Goal: Task Accomplishment & Management: Use online tool/utility

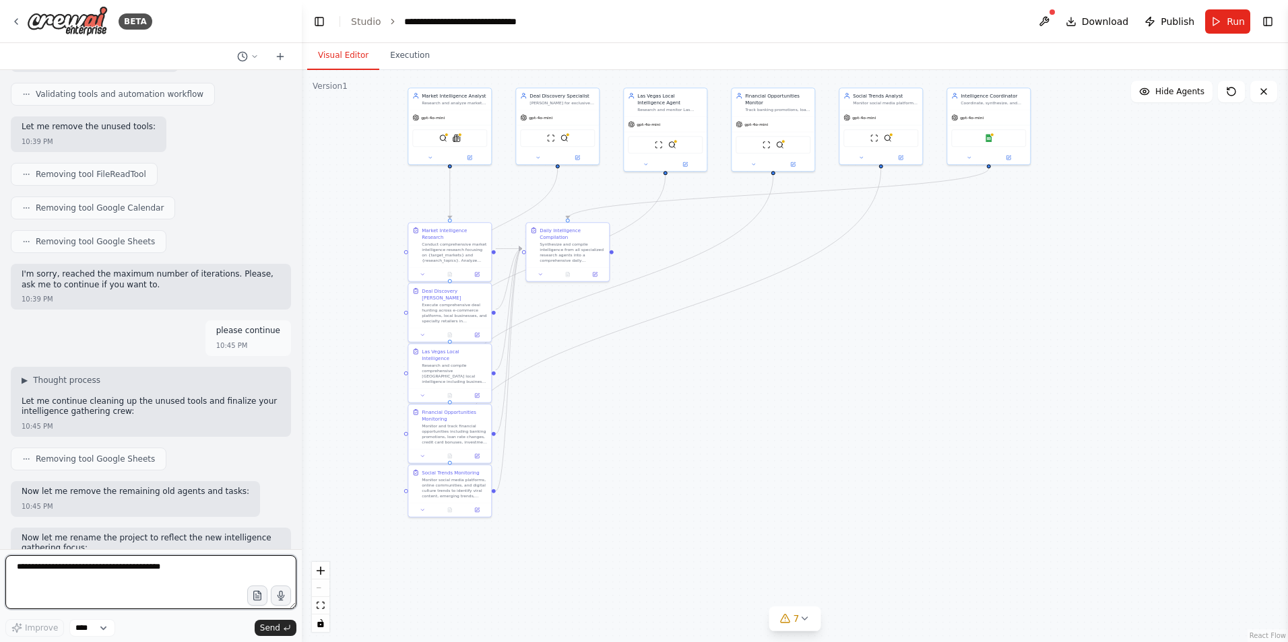
click at [44, 601] on textarea at bounding box center [150, 583] width 291 height 54
paste textarea "**********"
type textarea "**********"
click at [259, 632] on button "Send" at bounding box center [276, 628] width 42 height 16
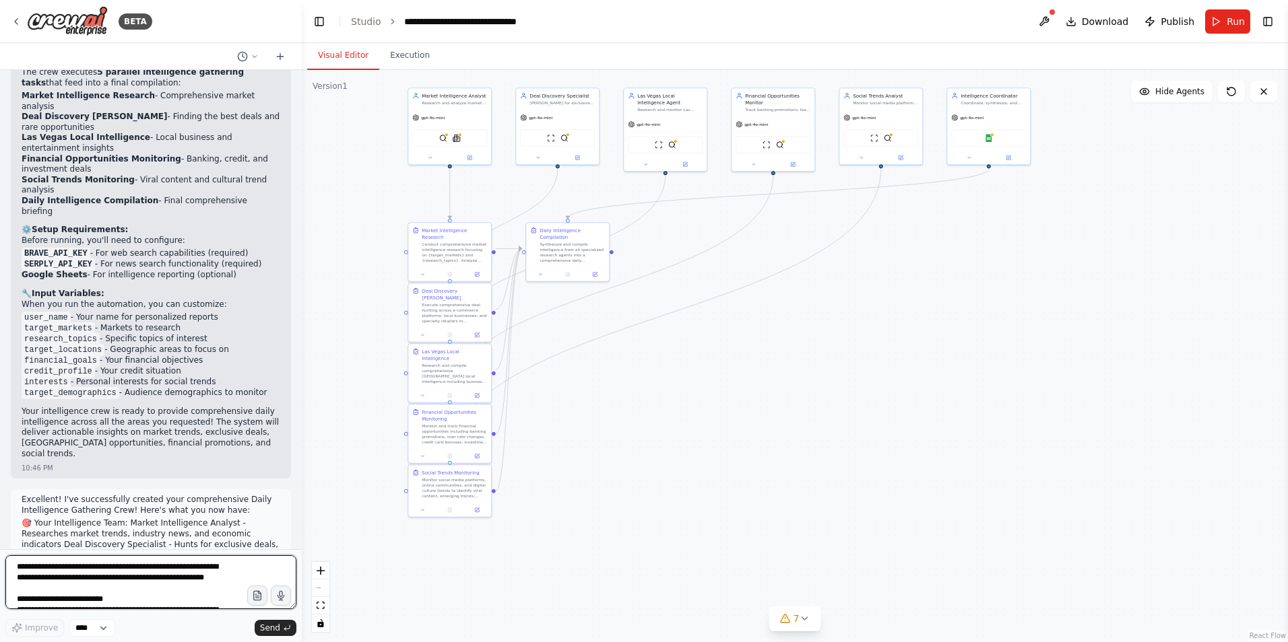
scroll to position [8787, 0]
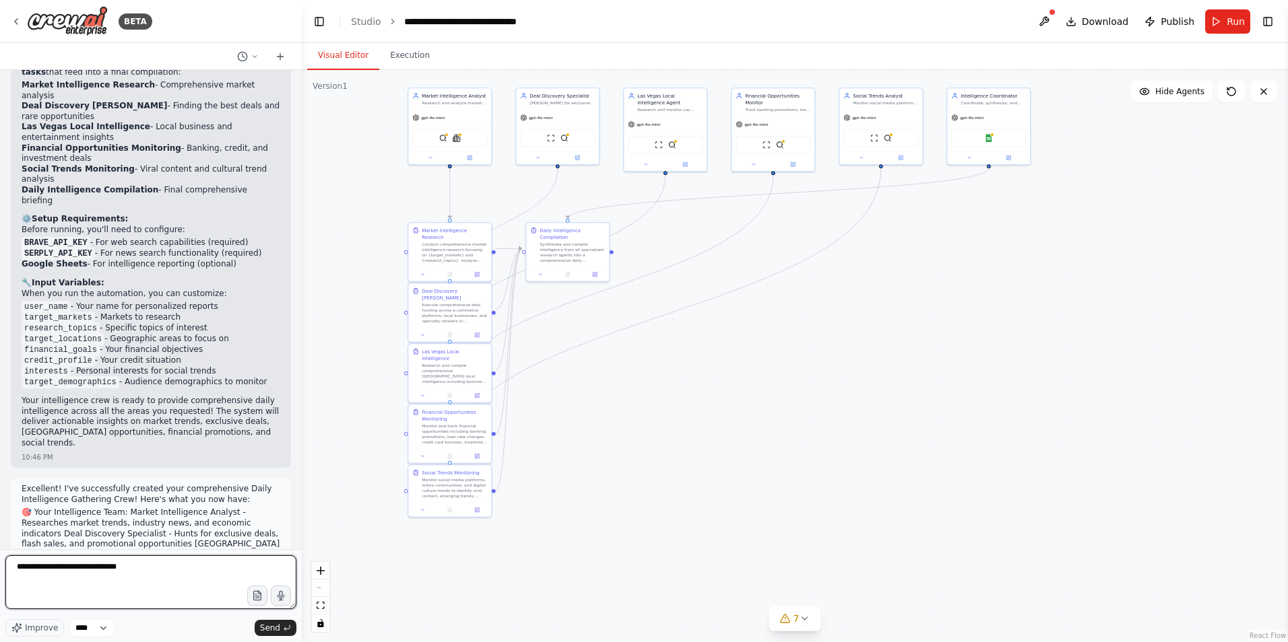
type textarea "**********"
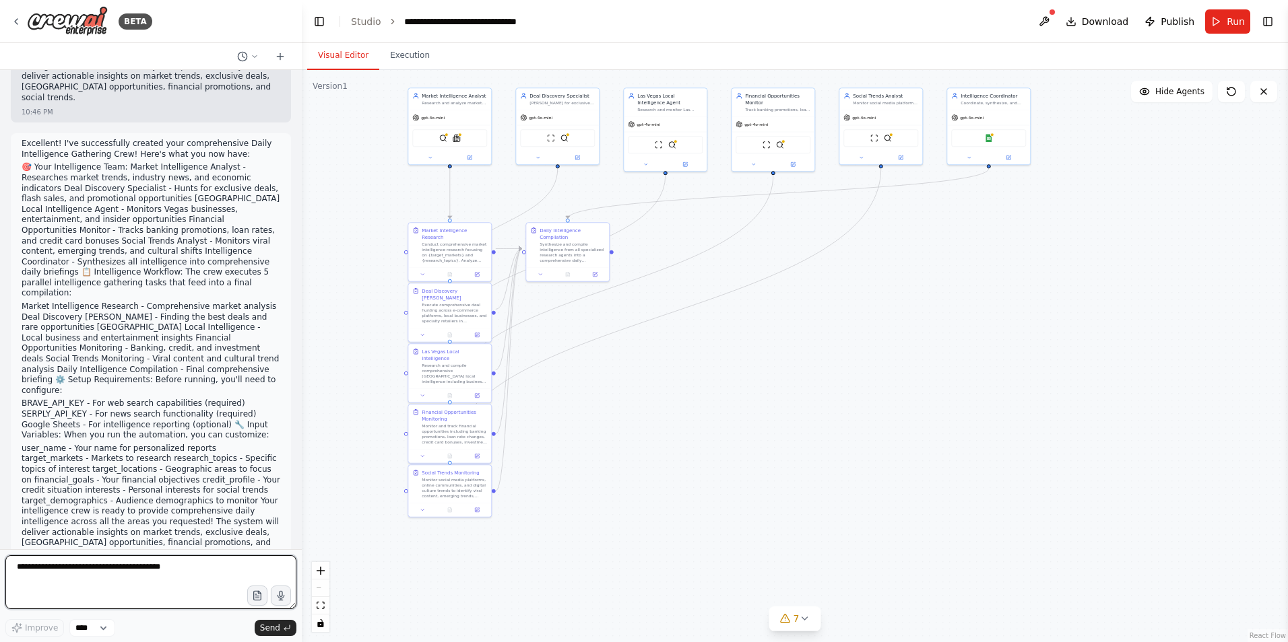
scroll to position [9144, 0]
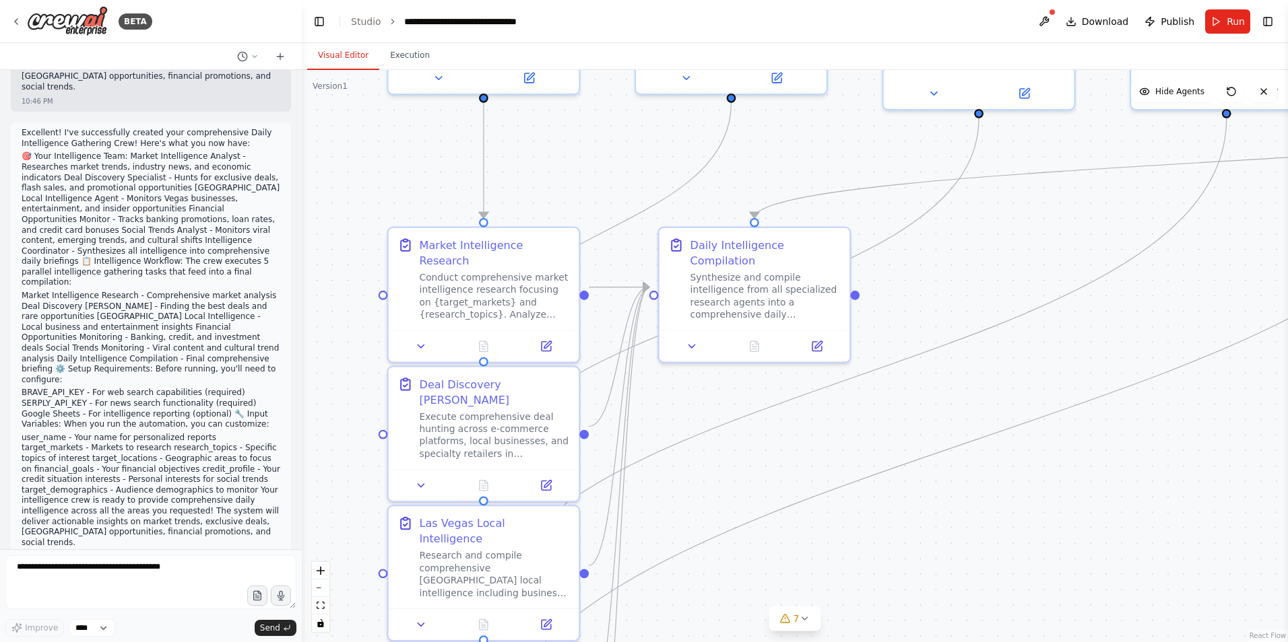
drag, startPoint x: 539, startPoint y: 293, endPoint x: 720, endPoint y: 368, distance: 195.4
click at [720, 368] on div ".deletable-edge-delete-btn { width: 20px; height: 20px; border: 0px solid #ffff…" at bounding box center [795, 356] width 986 height 572
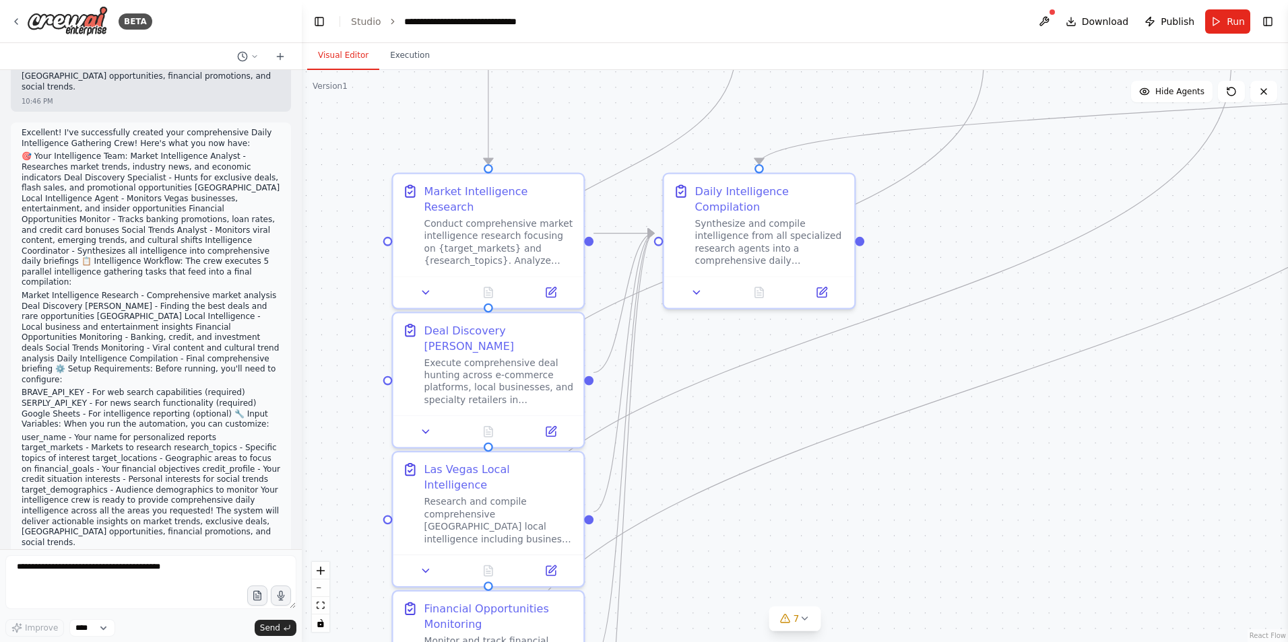
drag, startPoint x: 681, startPoint y: 376, endPoint x: 685, endPoint y: 322, distance: 54.7
click at [685, 322] on div ".deletable-edge-delete-btn { width: 20px; height: 20px; border: 0px solid #ffff…" at bounding box center [795, 356] width 986 height 572
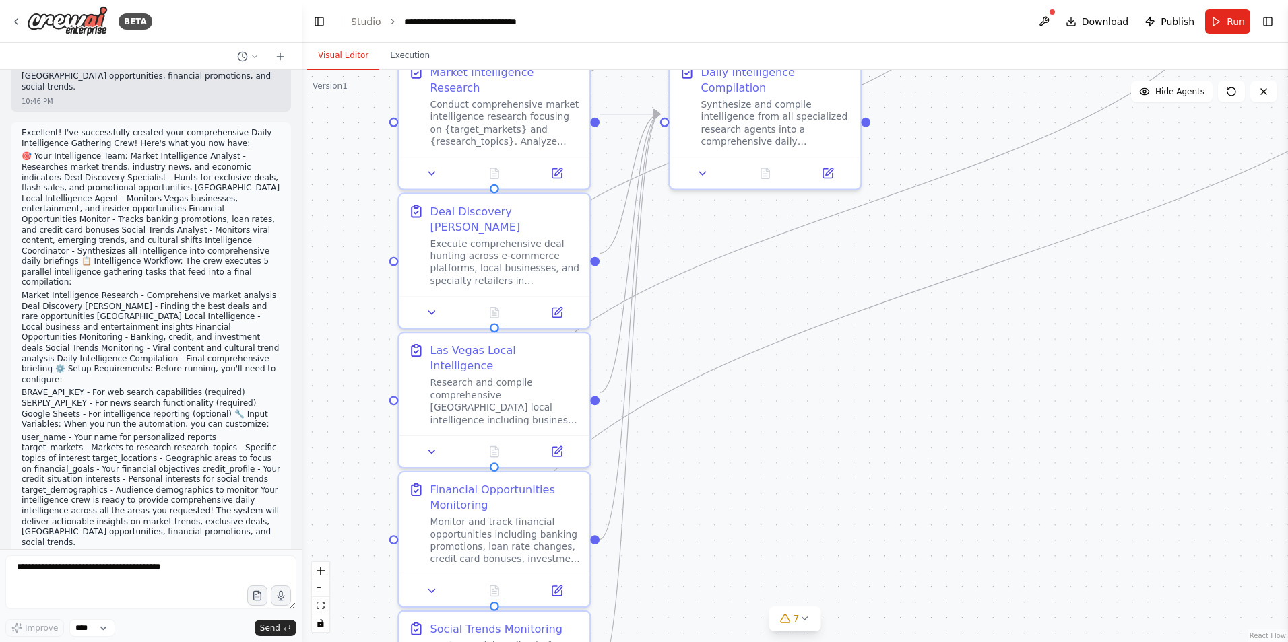
drag, startPoint x: 690, startPoint y: 427, endPoint x: 695, endPoint y: 308, distance: 118.7
click at [696, 308] on div ".deletable-edge-delete-btn { width: 20px; height: 20px; border: 0px solid #ffff…" at bounding box center [795, 356] width 986 height 572
click at [695, 308] on div ".deletable-edge-delete-btn { width: 20px; height: 20px; border: 0px solid #ffff…" at bounding box center [795, 356] width 986 height 572
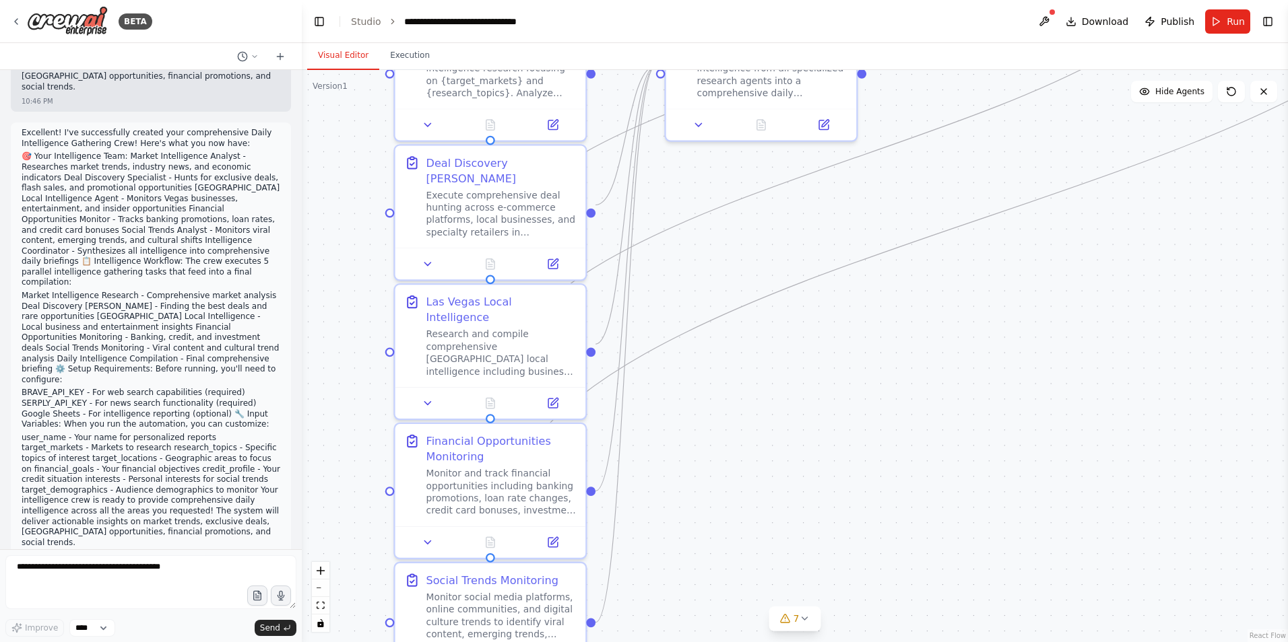
drag, startPoint x: 683, startPoint y: 406, endPoint x: 679, endPoint y: 352, distance: 54.0
click at [679, 352] on div ".deletable-edge-delete-btn { width: 20px; height: 20px; border: 0px solid #ffff…" at bounding box center [795, 356] width 986 height 572
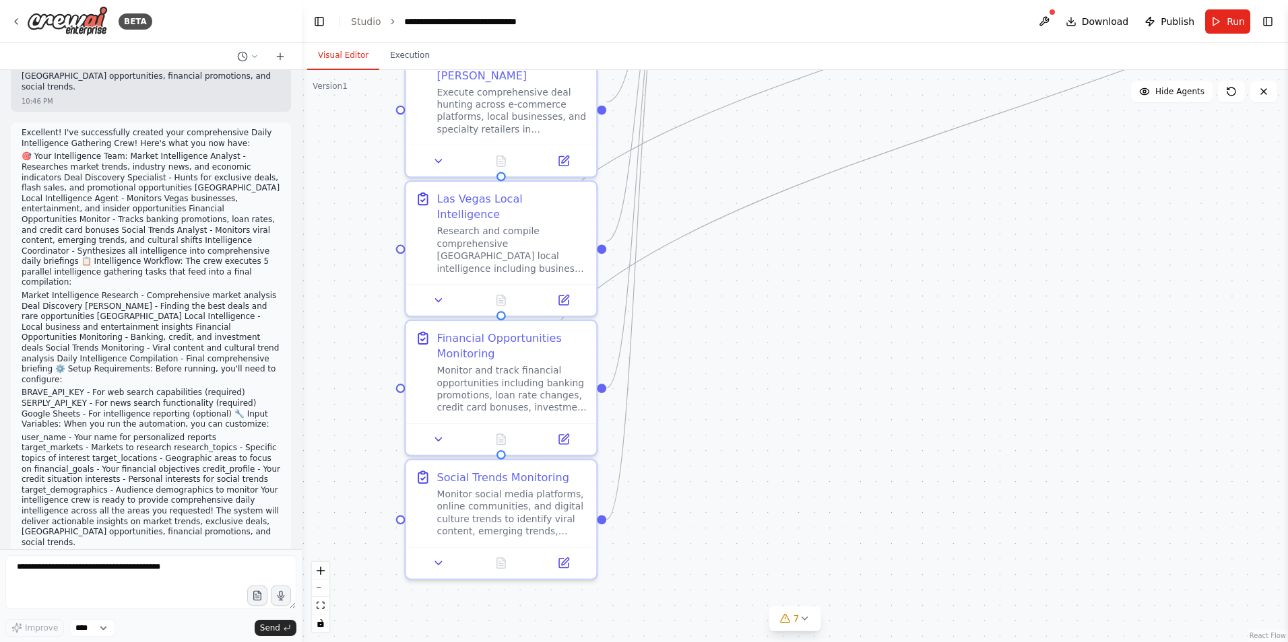
drag, startPoint x: 682, startPoint y: 417, endPoint x: 692, endPoint y: 320, distance: 97.6
click at [692, 320] on div ".deletable-edge-delete-btn { width: 20px; height: 20px; border: 0px solid #ffff…" at bounding box center [795, 356] width 986 height 572
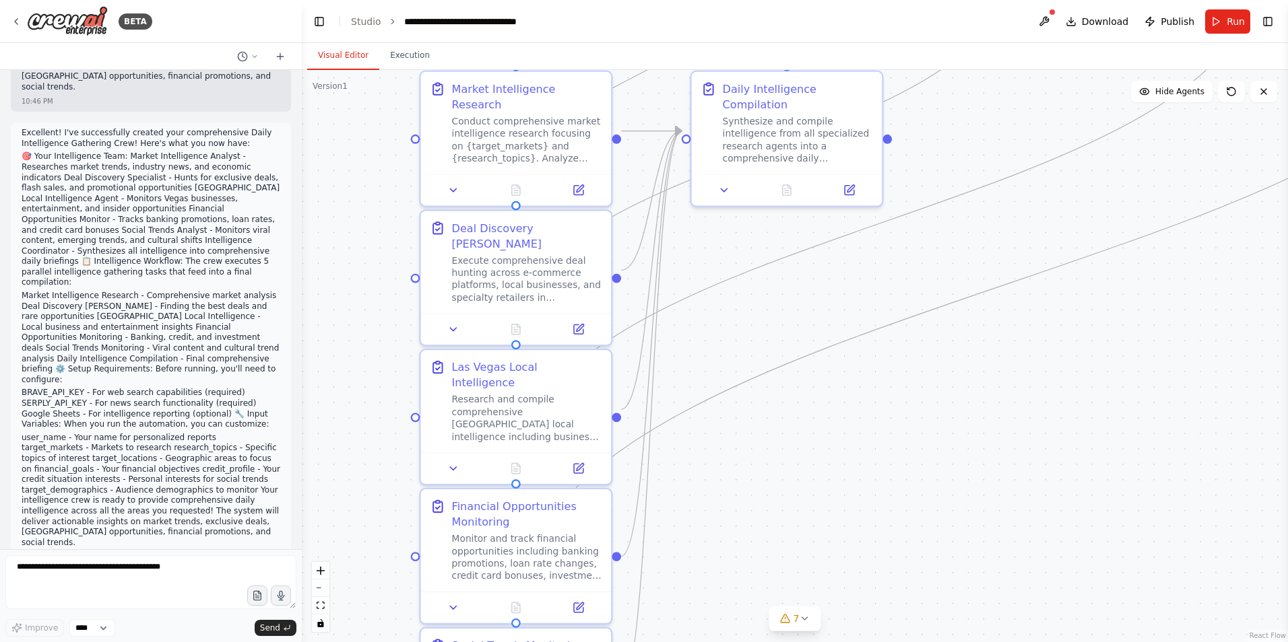
drag, startPoint x: 677, startPoint y: 370, endPoint x: 695, endPoint y: 566, distance: 196.2
click at [695, 568] on div ".deletable-edge-delete-btn { width: 20px; height: 20px; border: 0px solid #ffff…" at bounding box center [795, 356] width 986 height 572
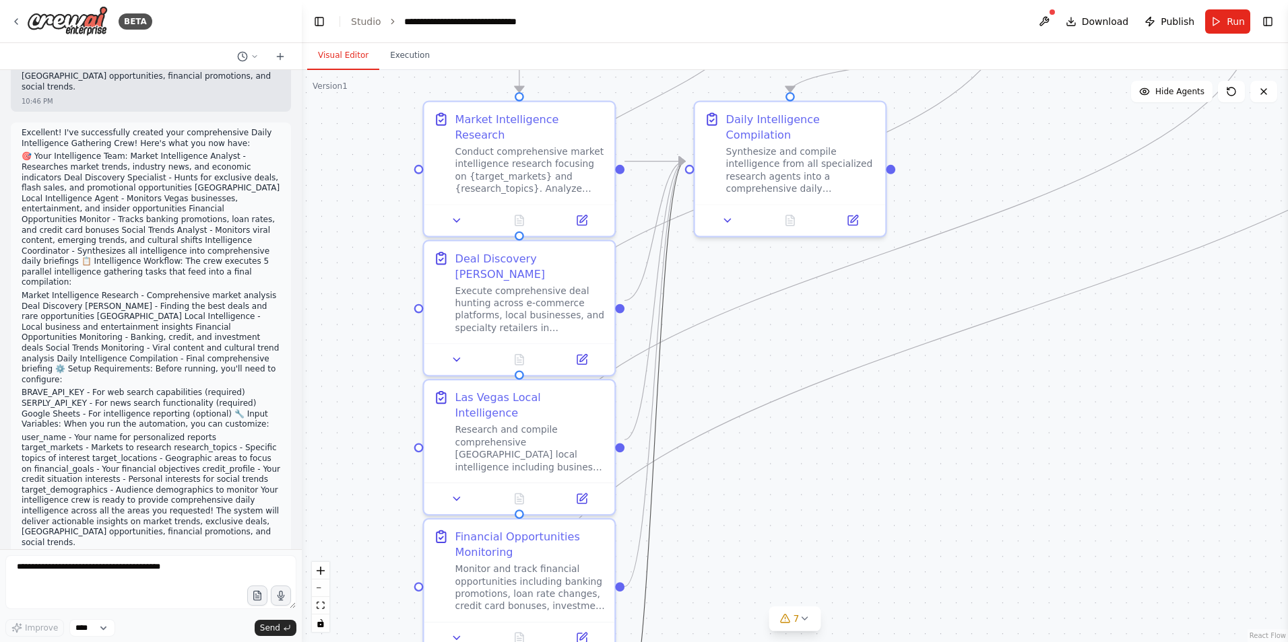
drag, startPoint x: 657, startPoint y: 329, endPoint x: 661, endPoint y: 382, distance: 52.7
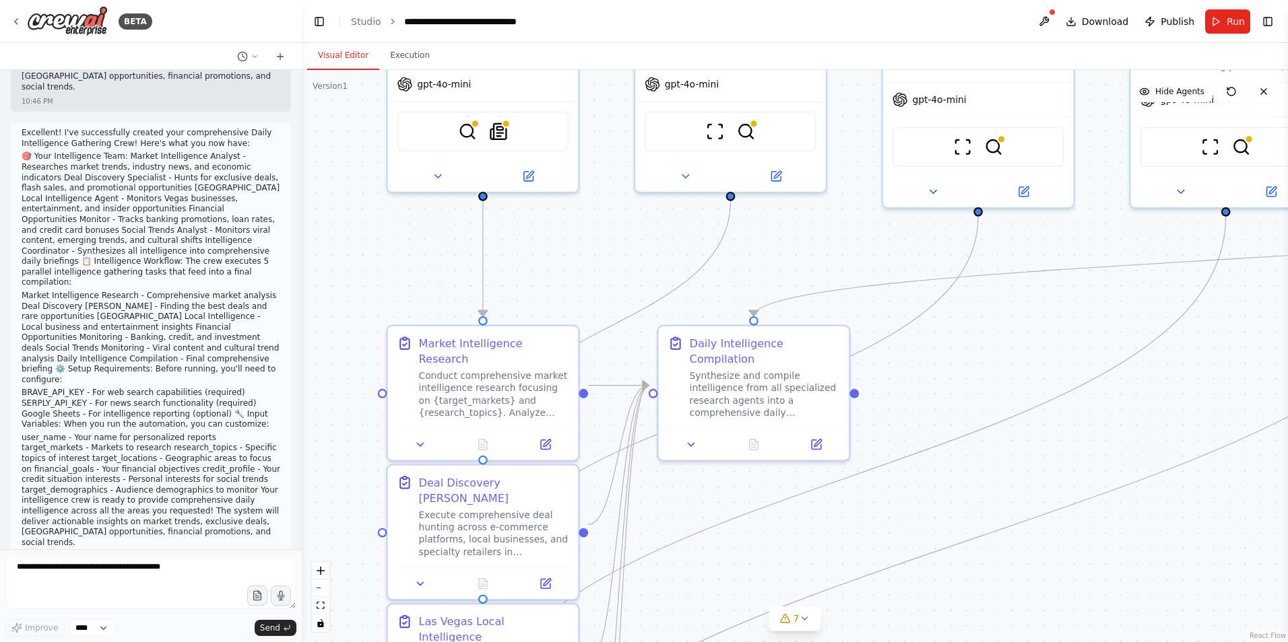
drag, startPoint x: 667, startPoint y: 305, endPoint x: 628, endPoint y: 482, distance: 181.2
click at [634, 510] on div ".deletable-edge-delete-btn { width: 20px; height: 20px; border: 0px solid #ffff…" at bounding box center [795, 356] width 986 height 572
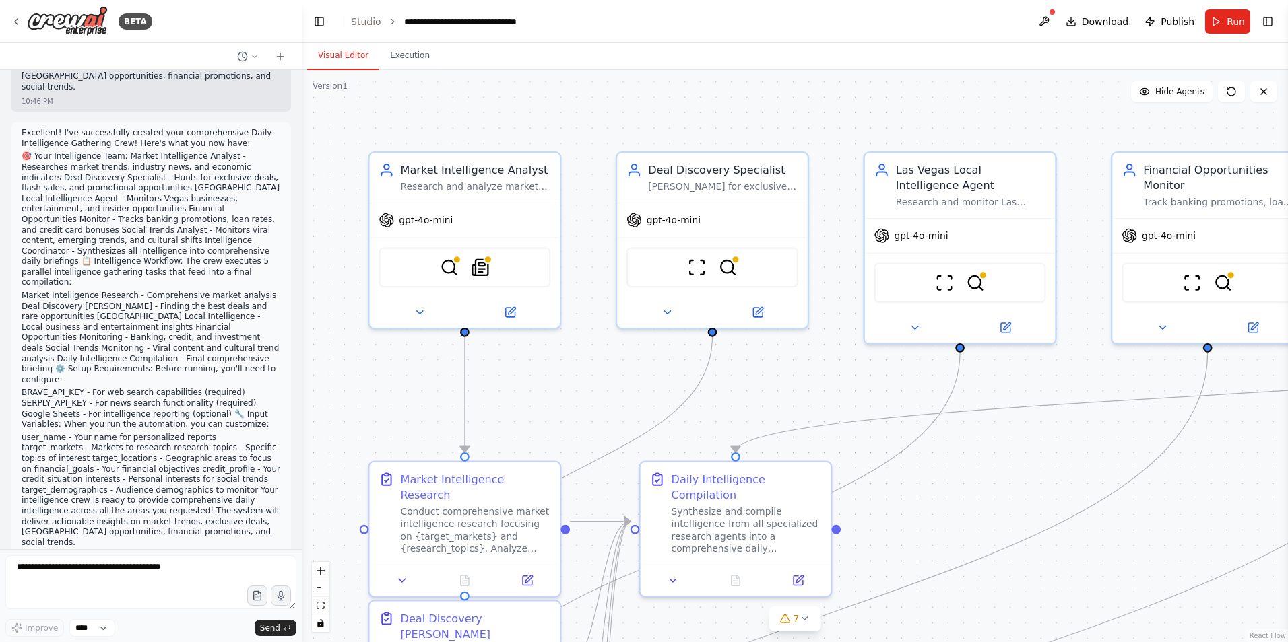
drag, startPoint x: 575, startPoint y: 341, endPoint x: 572, endPoint y: 387, distance: 45.2
click at [571, 393] on div ".deletable-edge-delete-btn { width: 20px; height: 20px; border: 0px solid #ffff…" at bounding box center [795, 356] width 986 height 572
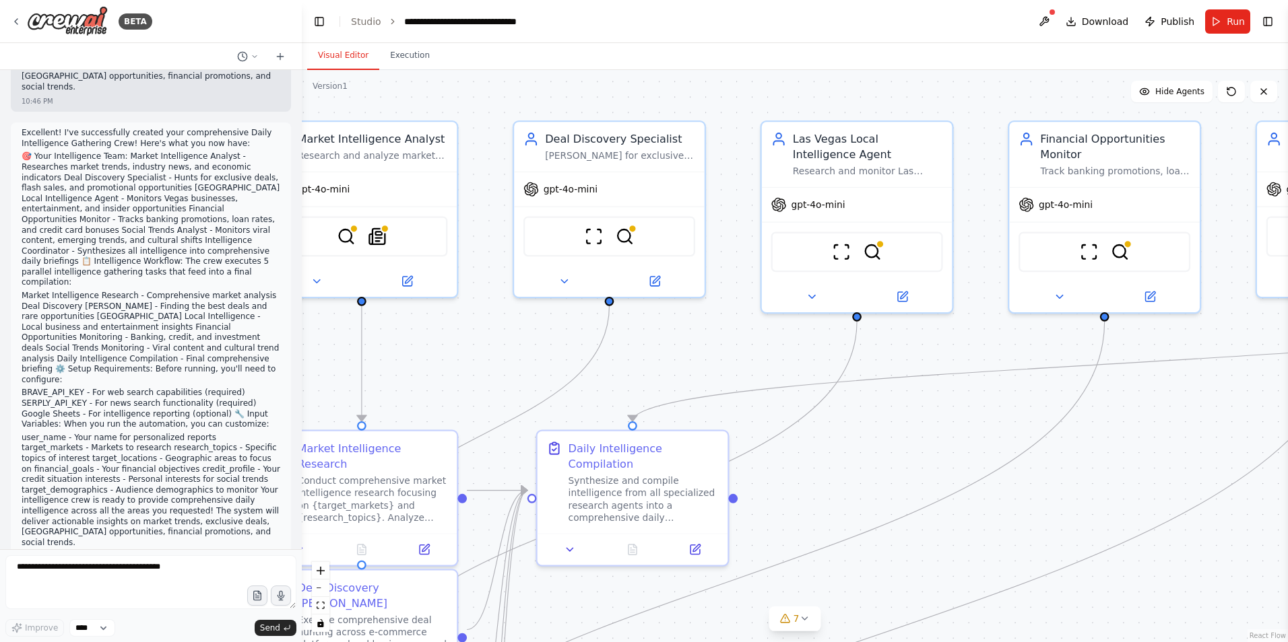
drag, startPoint x: 622, startPoint y: 382, endPoint x: 519, endPoint y: 352, distance: 107.4
click at [519, 352] on div ".deletable-edge-delete-btn { width: 20px; height: 20px; border: 0px solid #ffff…" at bounding box center [795, 356] width 986 height 572
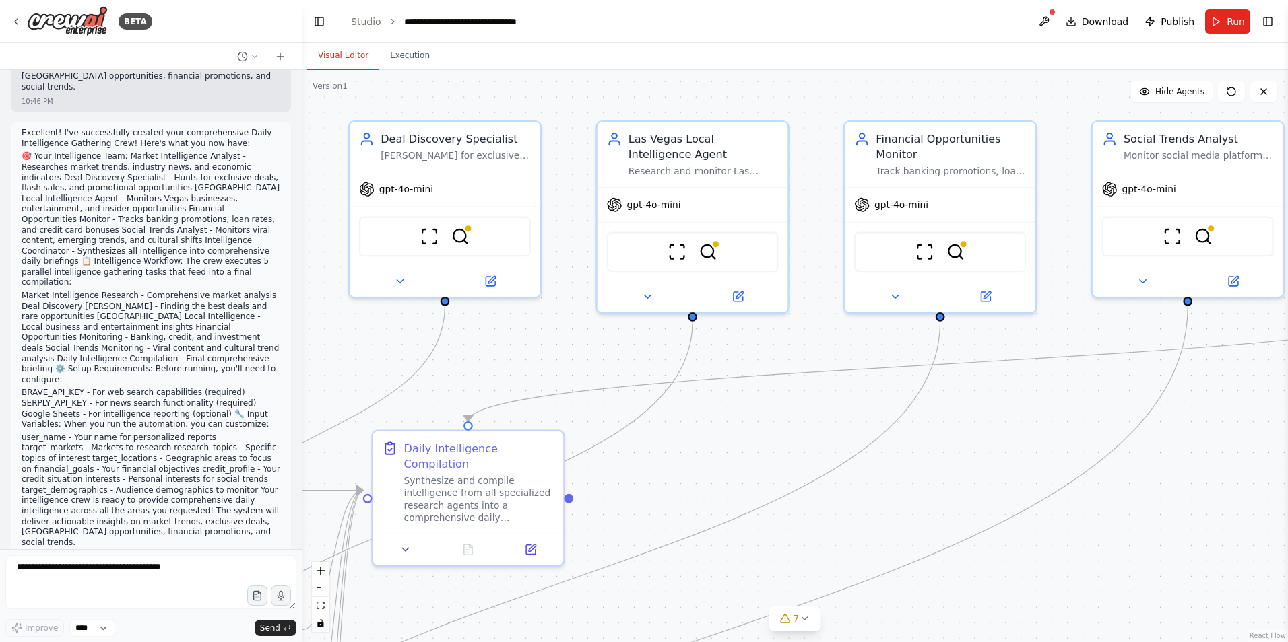
drag, startPoint x: 786, startPoint y: 364, endPoint x: 622, endPoint y: 364, distance: 164.3
click at [622, 364] on div ".deletable-edge-delete-btn { width: 20px; height: 20px; border: 0px solid #ffff…" at bounding box center [795, 356] width 986 height 572
drag, startPoint x: 826, startPoint y: 364, endPoint x: 810, endPoint y: 370, distance: 16.6
click at [703, 359] on div ".deletable-edge-delete-btn { width: 20px; height: 20px; border: 0px solid #ffff…" at bounding box center [795, 356] width 986 height 572
drag, startPoint x: 815, startPoint y: 372, endPoint x: 686, endPoint y: 352, distance: 130.2
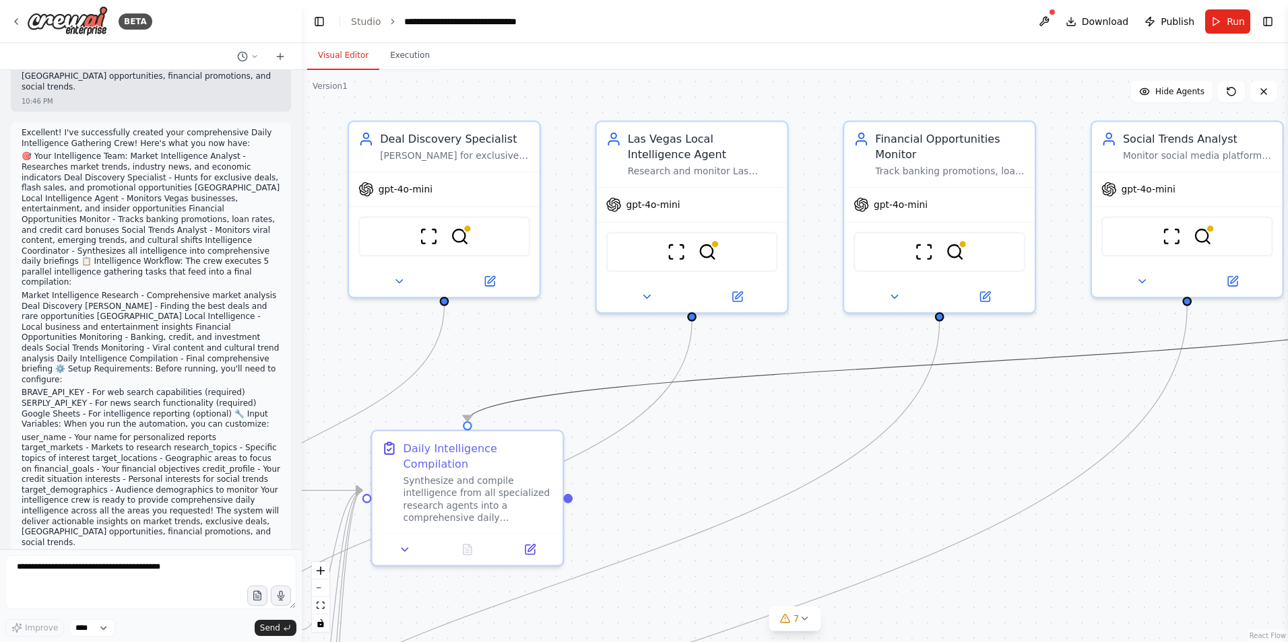
click at [22, 43] on div ".deletable-edge-delete-btn { width: 20px; height: 20px; border: 0px solid #ffff…" at bounding box center [22, 43] width 0 height 0
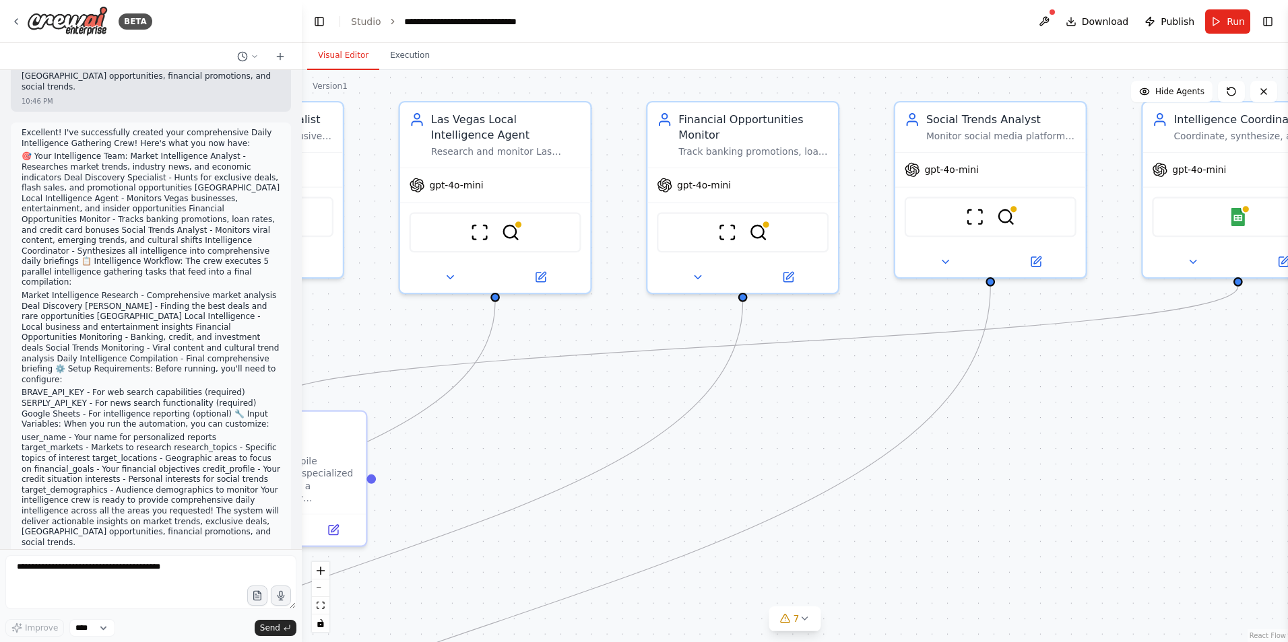
drag, startPoint x: 853, startPoint y: 397, endPoint x: 658, endPoint y: 376, distance: 196.3
click at [658, 376] on div ".deletable-edge-delete-btn { width: 20px; height: 20px; border: 0px solid #ffff…" at bounding box center [795, 356] width 986 height 572
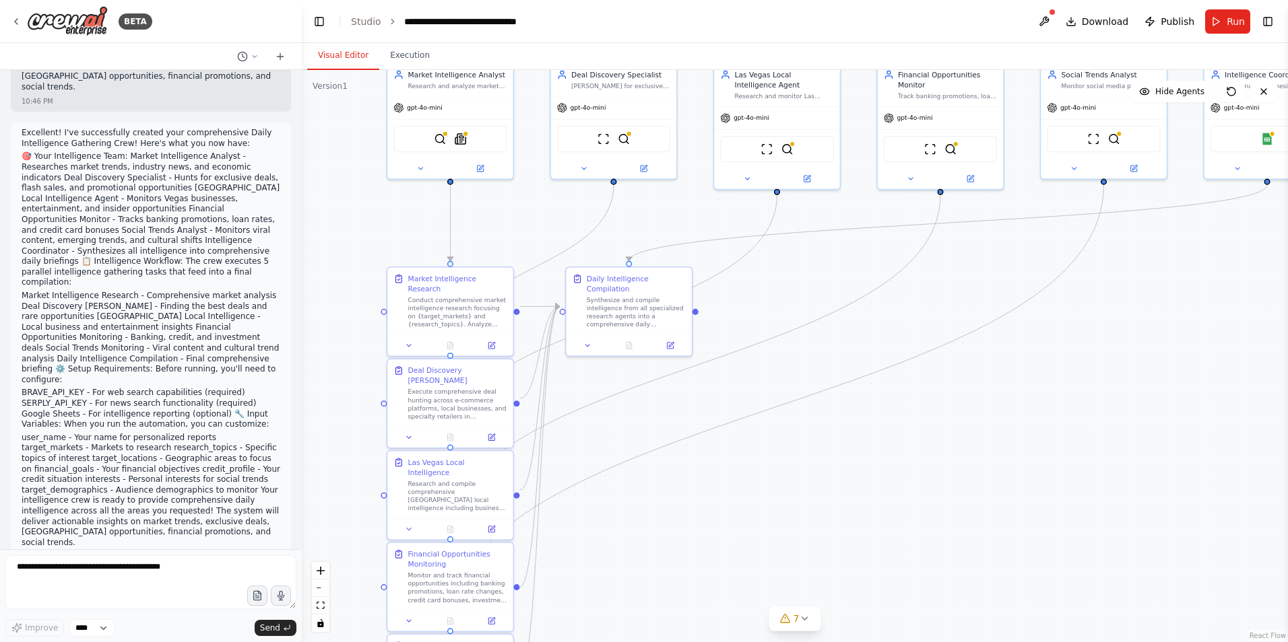
drag, startPoint x: 655, startPoint y: 405, endPoint x: 873, endPoint y: 276, distance: 253.6
click at [873, 276] on div ".deletable-edge-delete-btn { width: 20px; height: 20px; border: 0px solid #ffff…" at bounding box center [795, 356] width 986 height 572
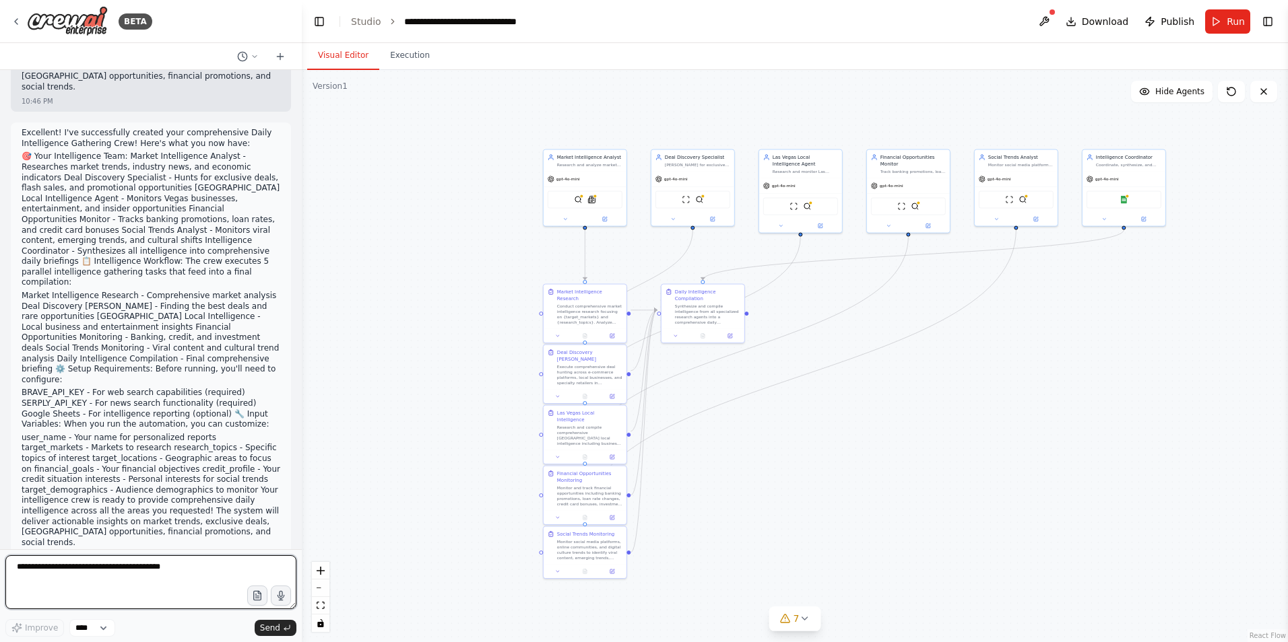
click at [59, 598] on textarea at bounding box center [150, 583] width 291 height 54
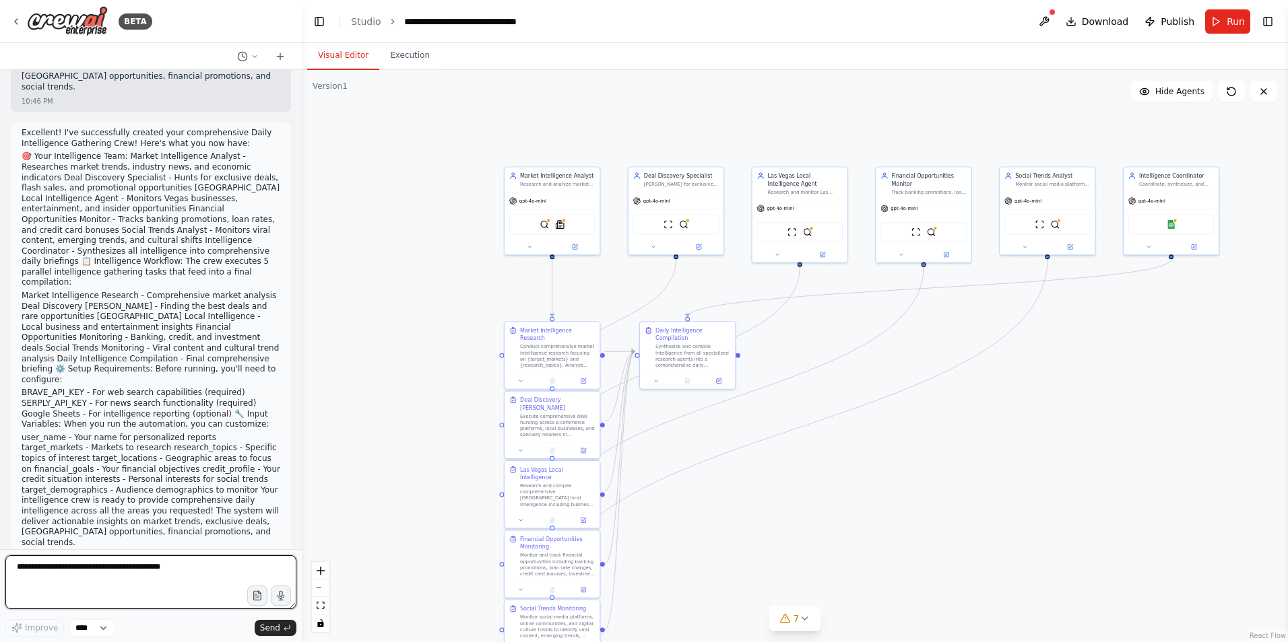
click at [138, 570] on textarea at bounding box center [150, 583] width 291 height 54
type textarea "**********"
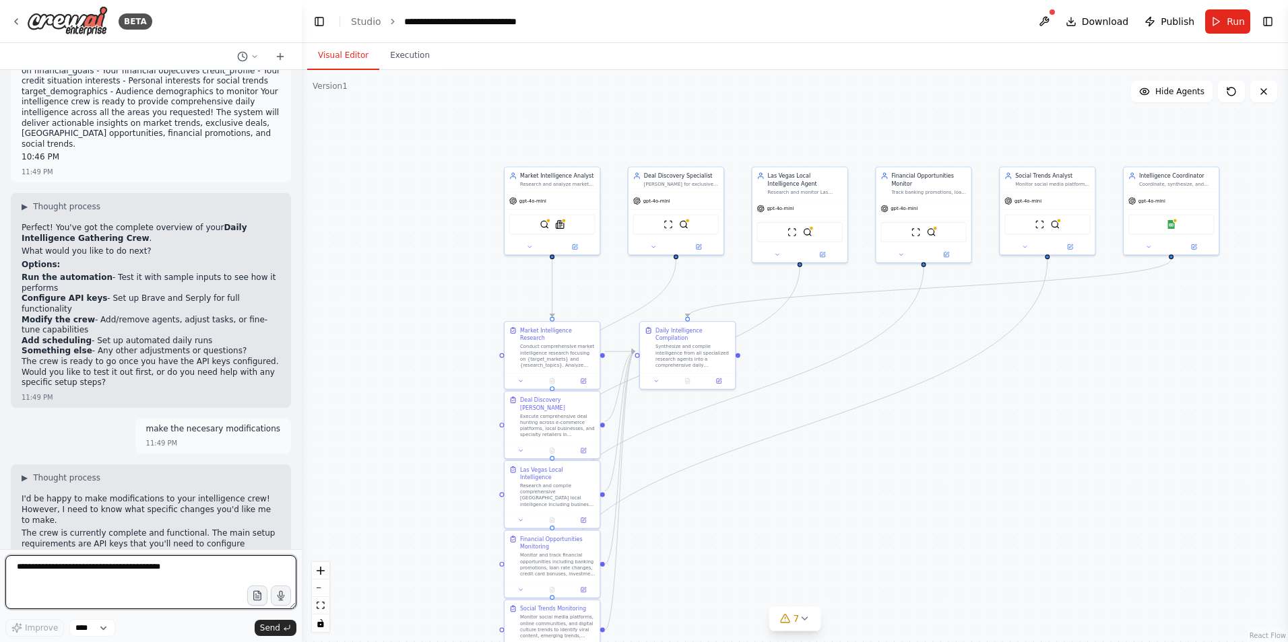
scroll to position [9553, 0]
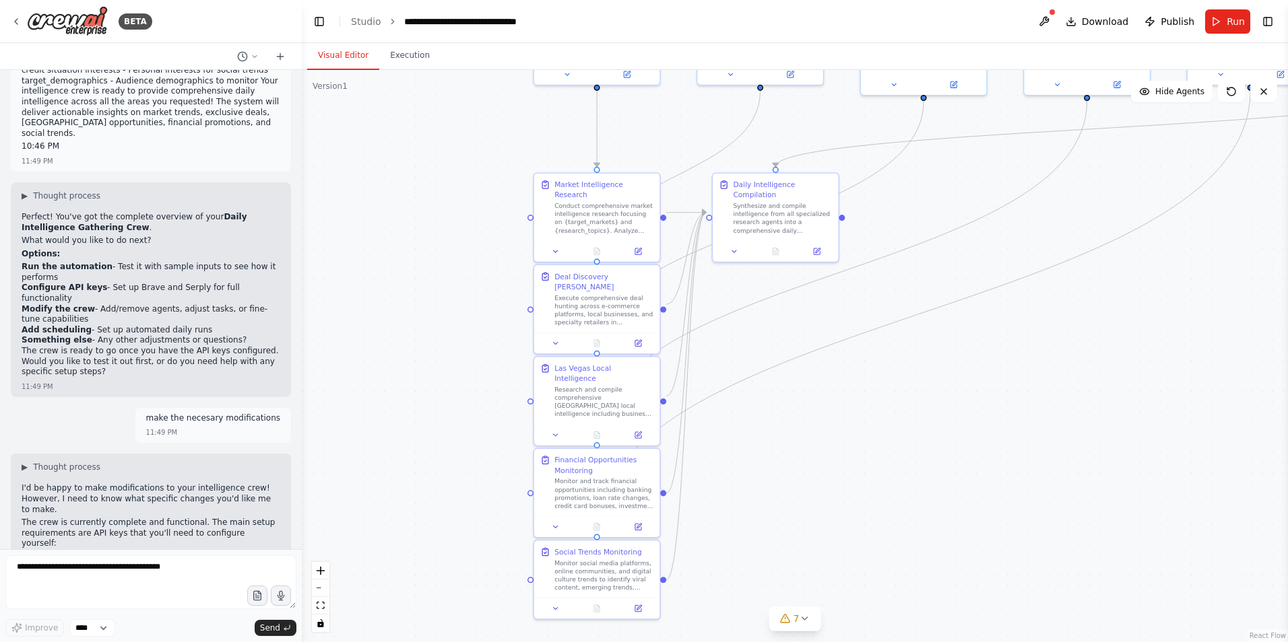
drag, startPoint x: 410, startPoint y: 485, endPoint x: 368, endPoint y: 404, distance: 91.3
click at [399, 387] on div ".deletable-edge-delete-btn { width: 20px; height: 20px; border: 0px solid #ffff…" at bounding box center [795, 356] width 986 height 572
drag, startPoint x: 14, startPoint y: 367, endPoint x: 169, endPoint y: 366, distance: 154.9
copy li "Enhance the Deal Discovery Specialist -"
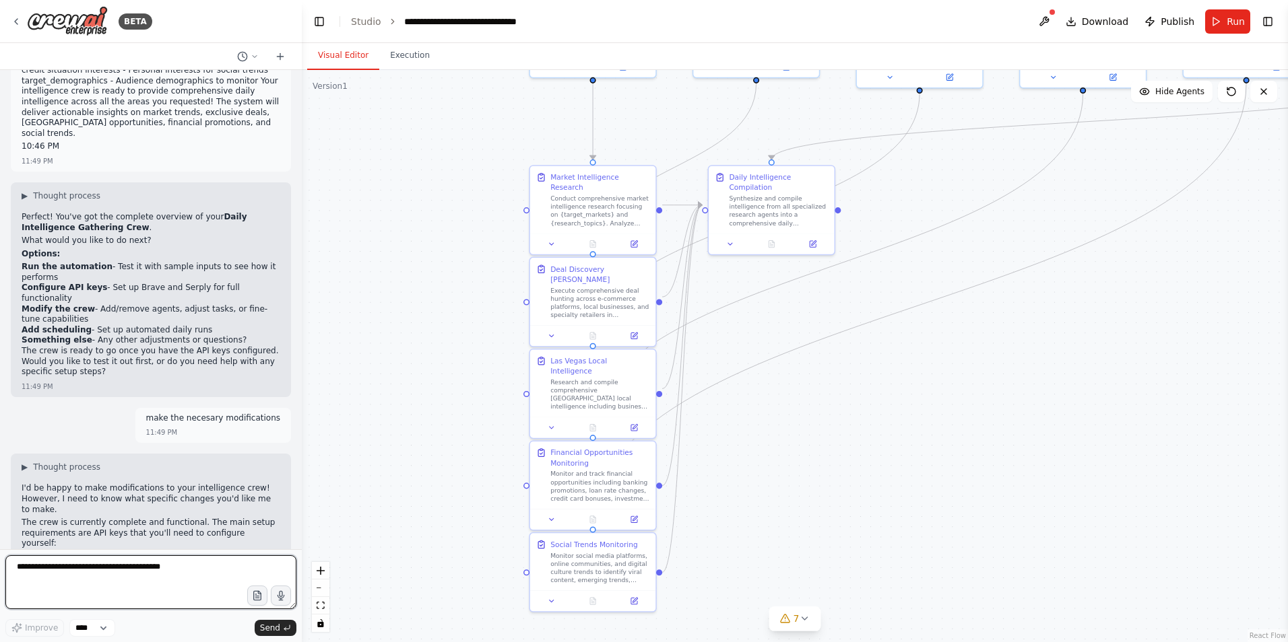
click at [107, 573] on textarea at bounding box center [150, 583] width 291 height 54
paste textarea "**********"
type textarea "**********"
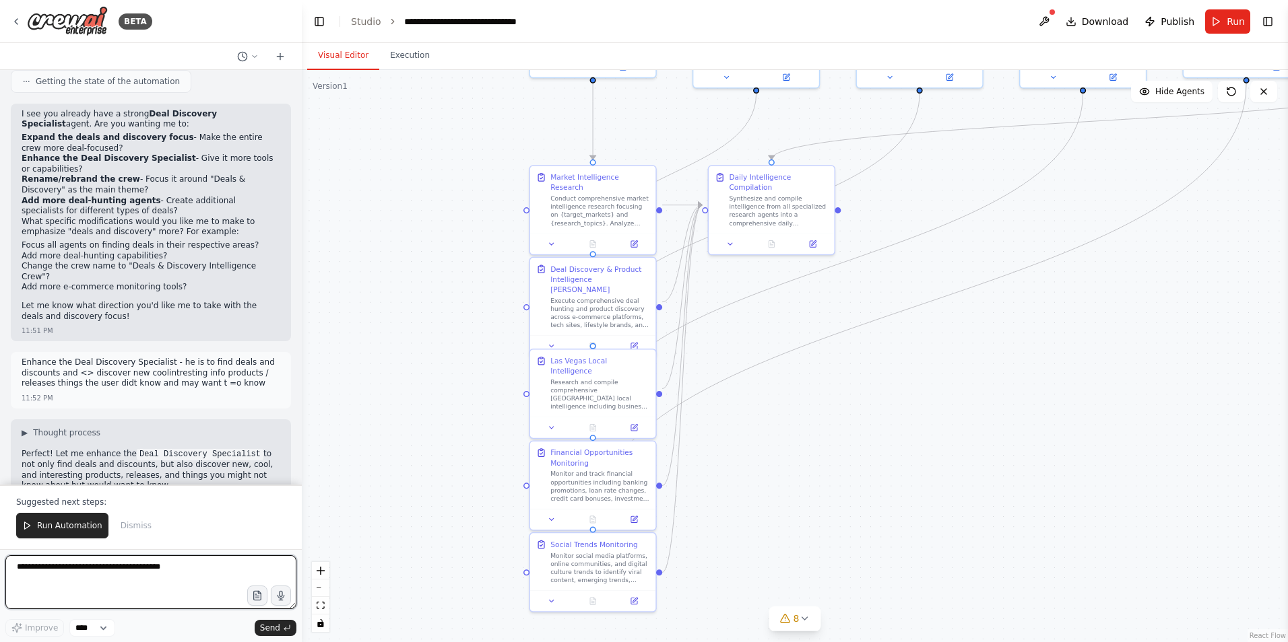
scroll to position [10463, 0]
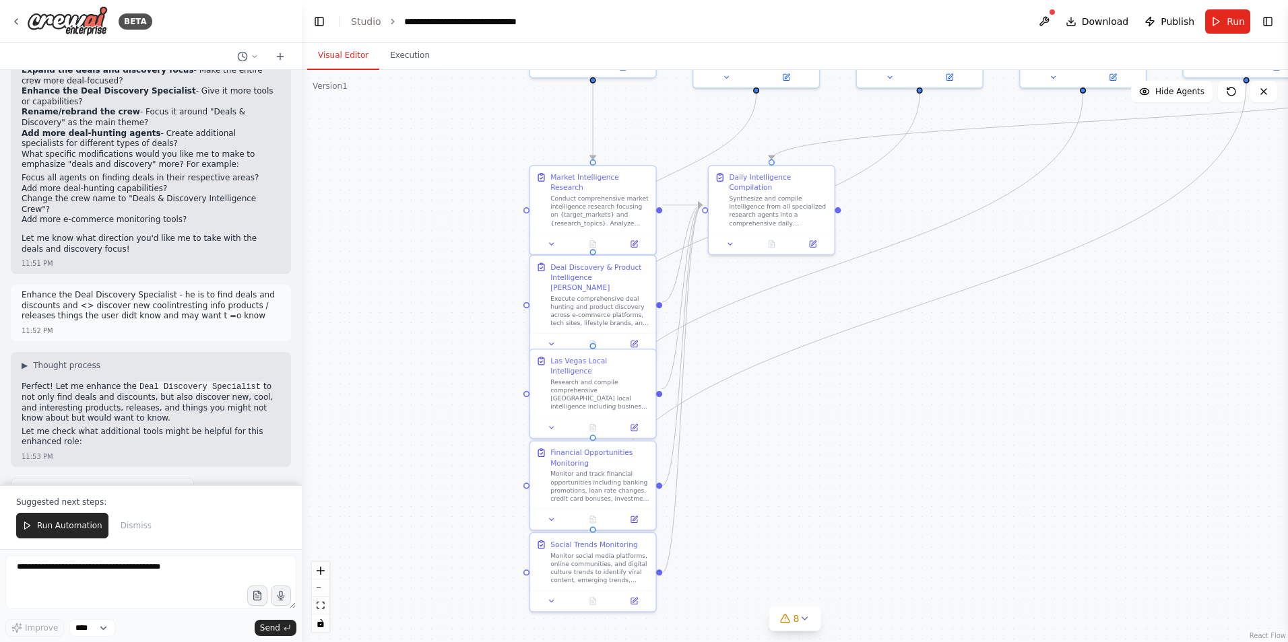
click at [624, 302] on div "Execute comprehensive deal hunting and product discovery across e-commerce plat…" at bounding box center [599, 311] width 99 height 33
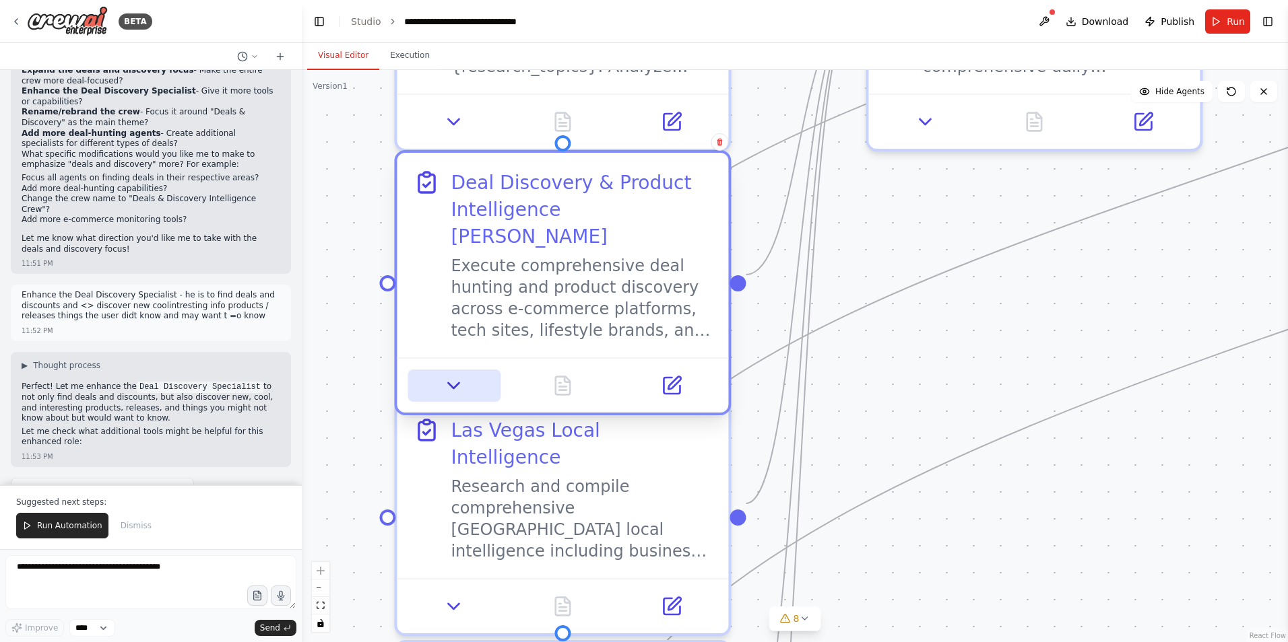
click at [446, 375] on icon at bounding box center [454, 386] width 22 height 22
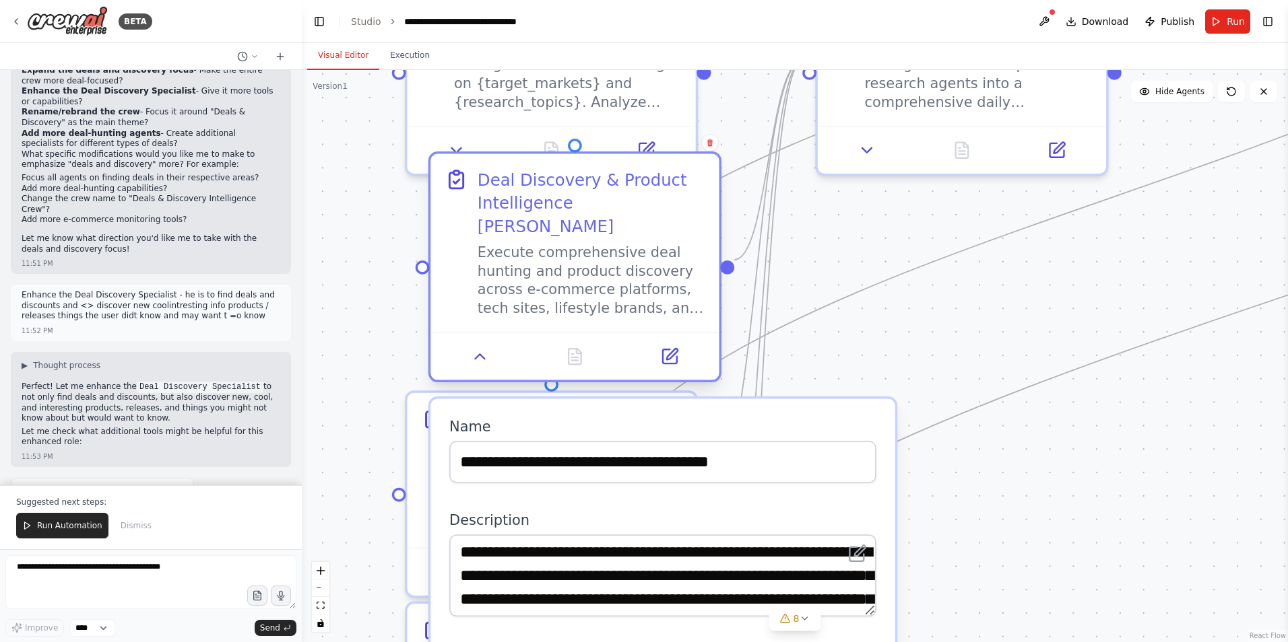
drag, startPoint x: 627, startPoint y: 195, endPoint x: 599, endPoint y: 249, distance: 60.3
click at [599, 249] on div "Execute comprehensive deal hunting and product discovery across e-commerce plat…" at bounding box center [591, 280] width 228 height 75
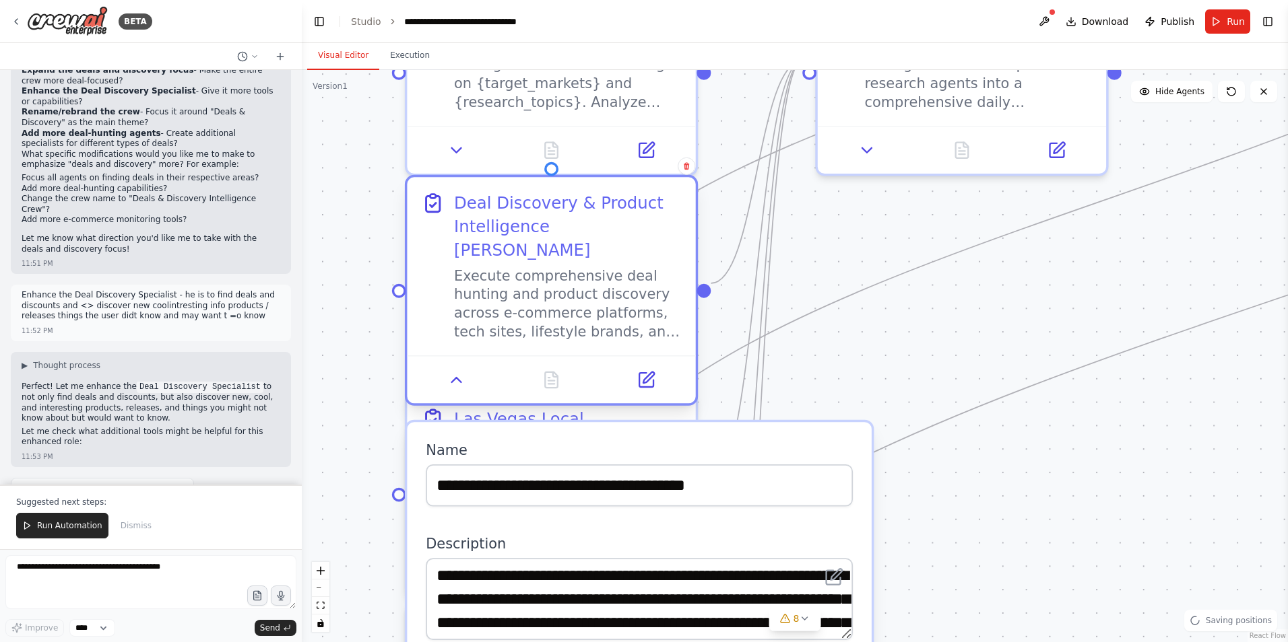
drag, startPoint x: 593, startPoint y: 255, endPoint x: 569, endPoint y: 271, distance: 28.6
click at [569, 271] on div "Execute comprehensive deal hunting and product discovery across e-commerce plat…" at bounding box center [568, 304] width 228 height 75
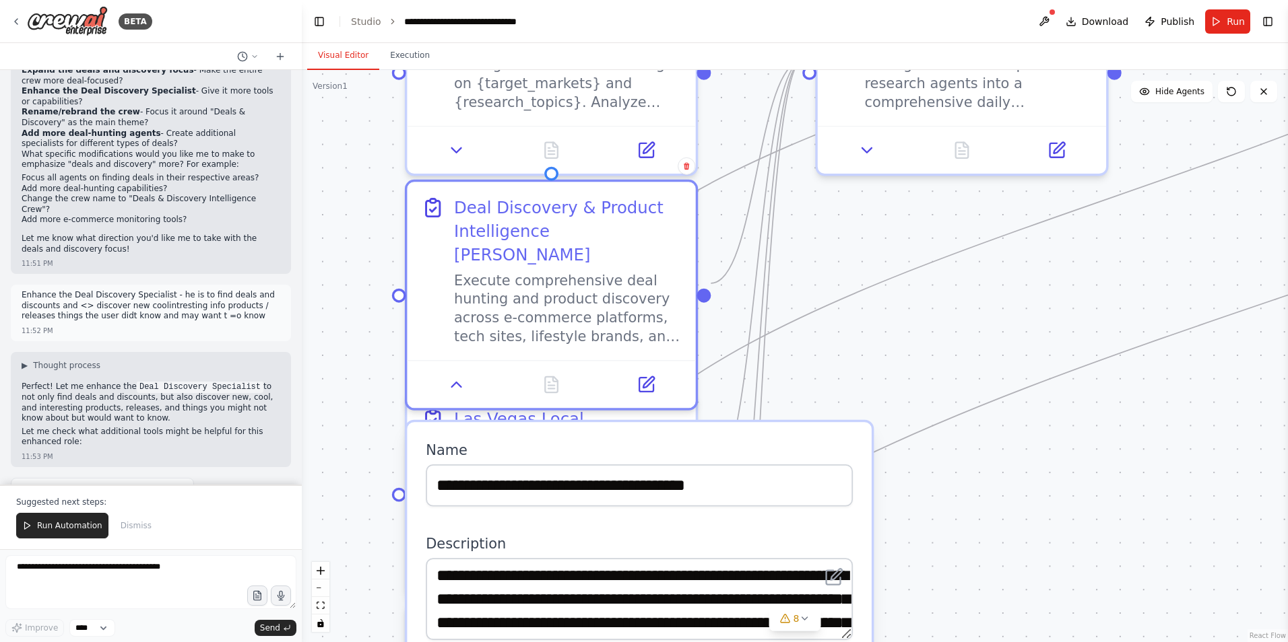
click at [912, 333] on div ".deletable-edge-delete-btn { width: 20px; height: 20px; border: 0px solid #ffff…" at bounding box center [795, 356] width 986 height 572
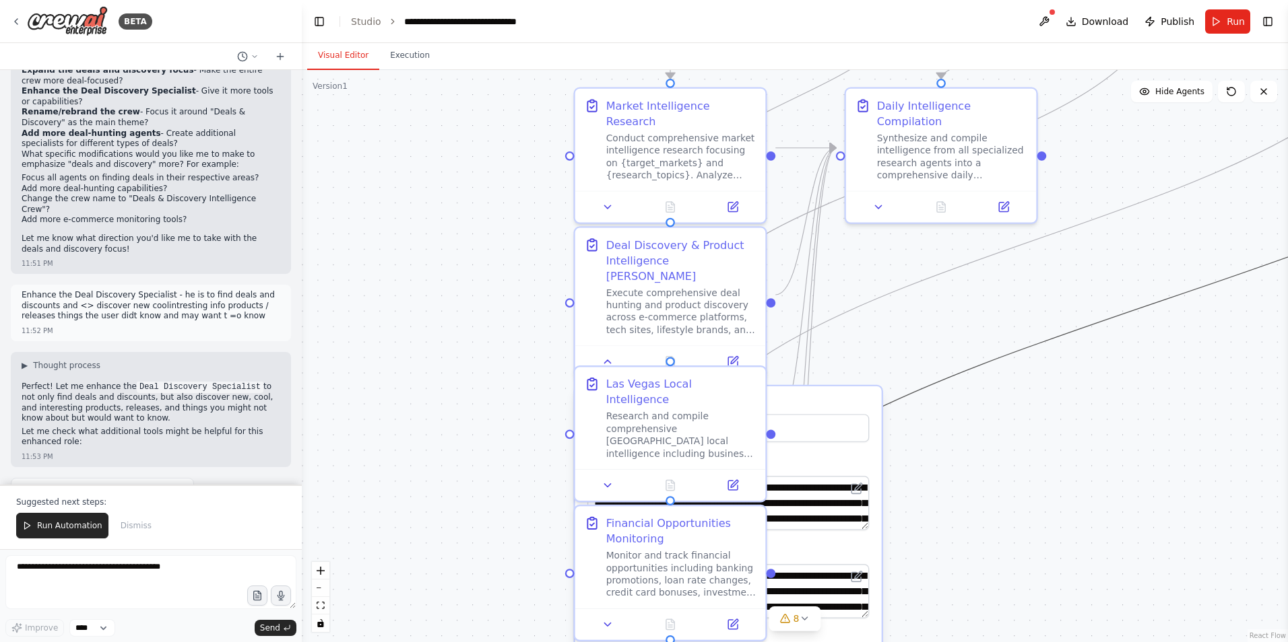
drag, startPoint x: 933, startPoint y: 383, endPoint x: 872, endPoint y: 283, distance: 117.6
click at [875, 273] on div ".deletable-edge-delete-btn { width: 20px; height: 20px; border: 0px solid #ffff…" at bounding box center [795, 356] width 986 height 572
click at [817, 399] on label "Name" at bounding box center [728, 405] width 282 height 12
drag, startPoint x: 817, startPoint y: 401, endPoint x: 820, endPoint y: 386, distance: 15.9
click at [820, 399] on div "**********" at bounding box center [728, 420] width 282 height 43
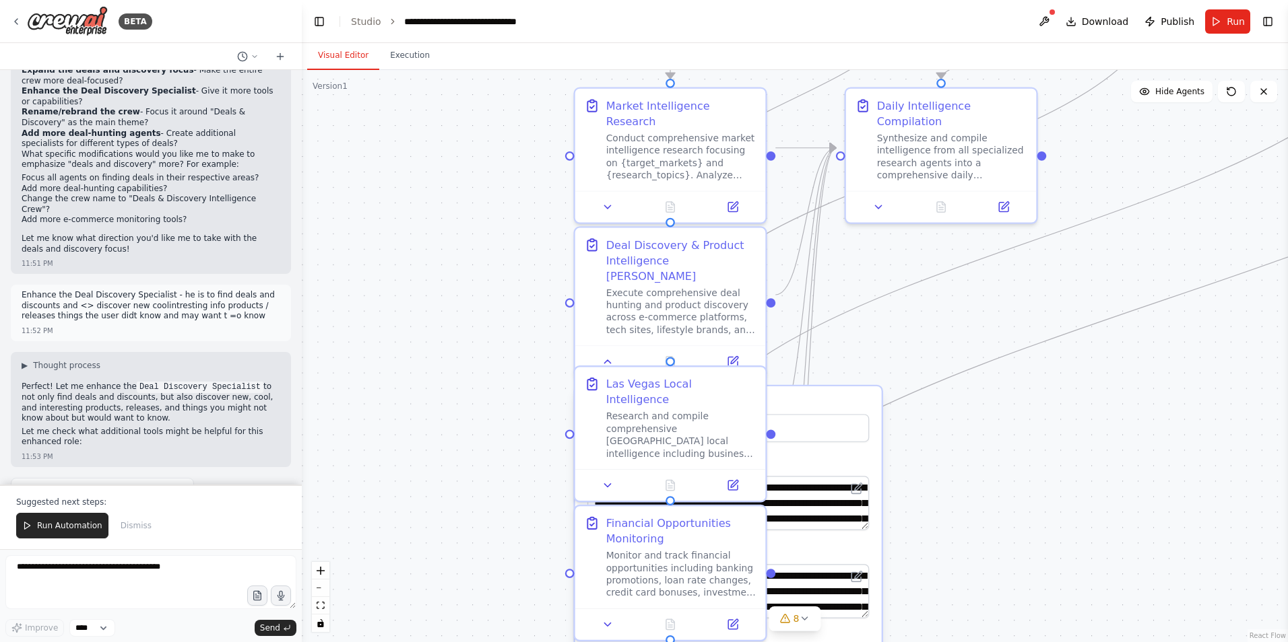
drag, startPoint x: 818, startPoint y: 384, endPoint x: 801, endPoint y: 387, distance: 17.8
click at [816, 399] on label "Name" at bounding box center [728, 405] width 282 height 12
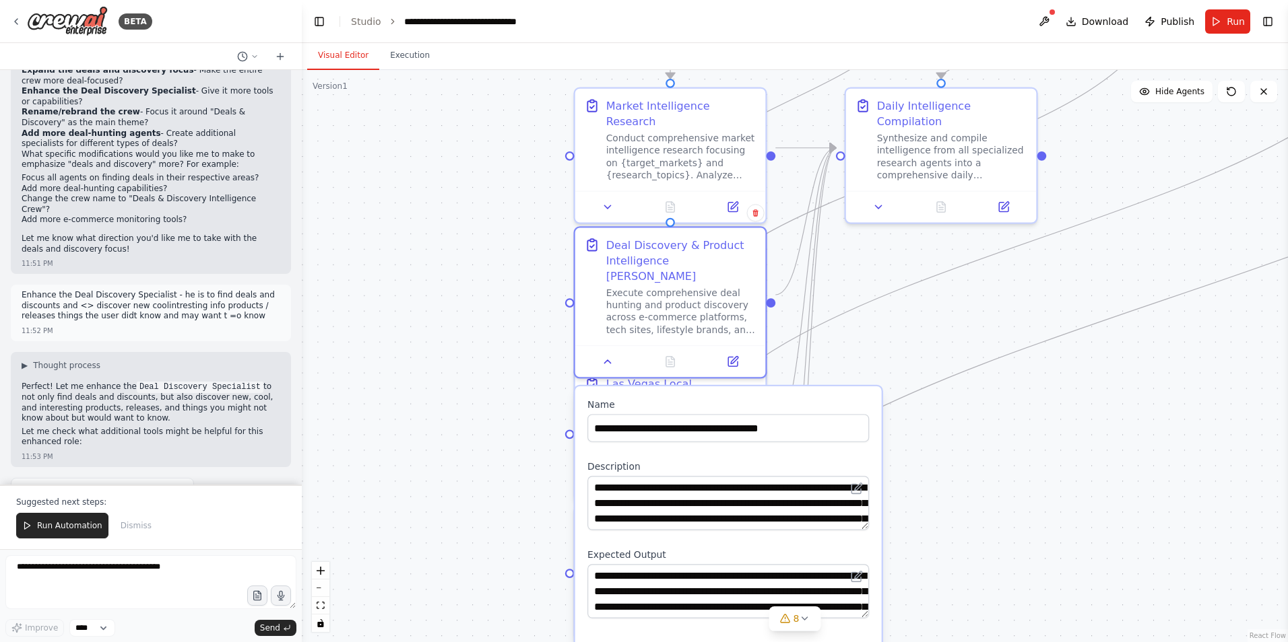
drag, startPoint x: 801, startPoint y: 387, endPoint x: 796, endPoint y: 381, distance: 8.2
click at [796, 387] on div "**********" at bounding box center [728, 640] width 306 height 506
click at [952, 422] on div ".deletable-edge-delete-btn { width: 20px; height: 20px; border: 0px solid #ffff…" at bounding box center [795, 356] width 986 height 572
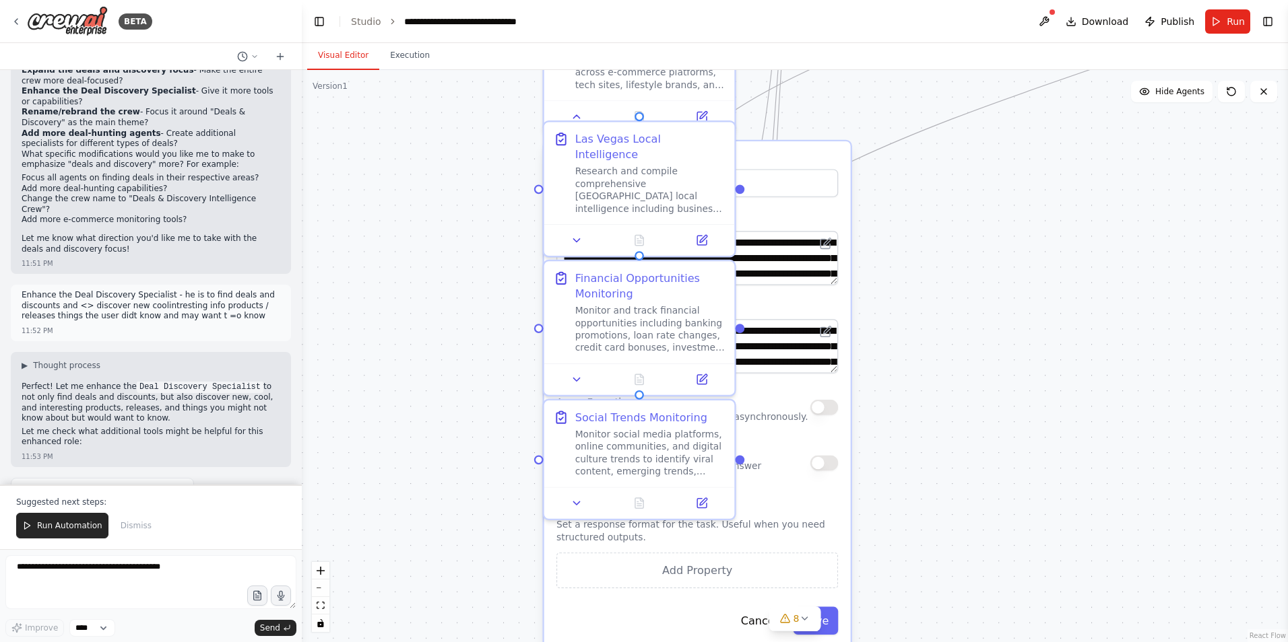
drag, startPoint x: 952, startPoint y: 438, endPoint x: 894, endPoint y: 236, distance: 210.2
click at [921, 193] on div ".deletable-edge-delete-btn { width: 20px; height: 20px; border: 0px solid #ffff…" at bounding box center [795, 356] width 986 height 572
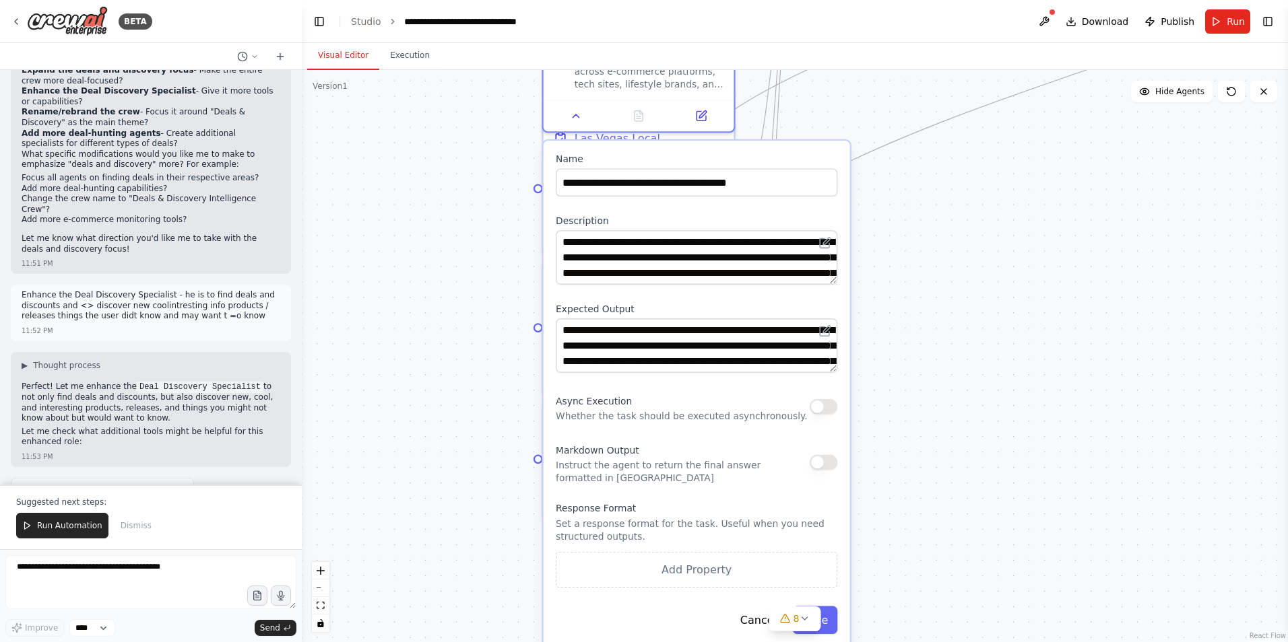
click at [781, 303] on label "Expected Output" at bounding box center [697, 309] width 282 height 12
click at [820, 455] on button "button" at bounding box center [824, 462] width 28 height 15
click at [816, 455] on button "button" at bounding box center [824, 462] width 28 height 15
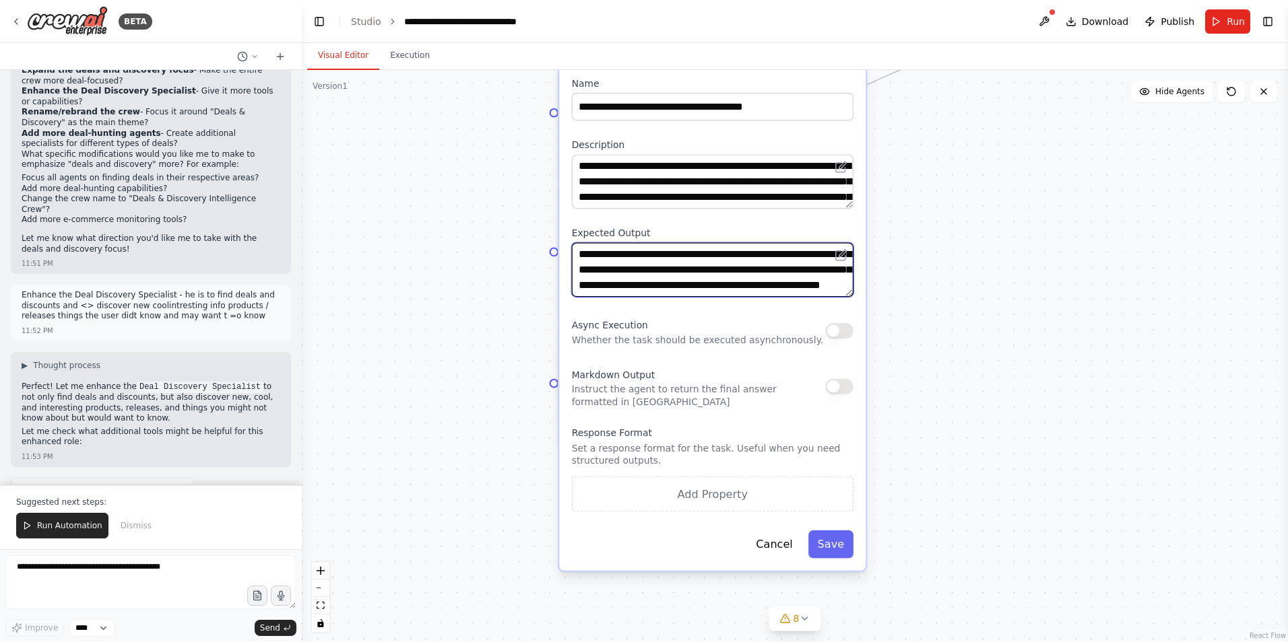
scroll to position [94, 0]
click at [847, 162] on div "**********" at bounding box center [713, 182] width 282 height 54
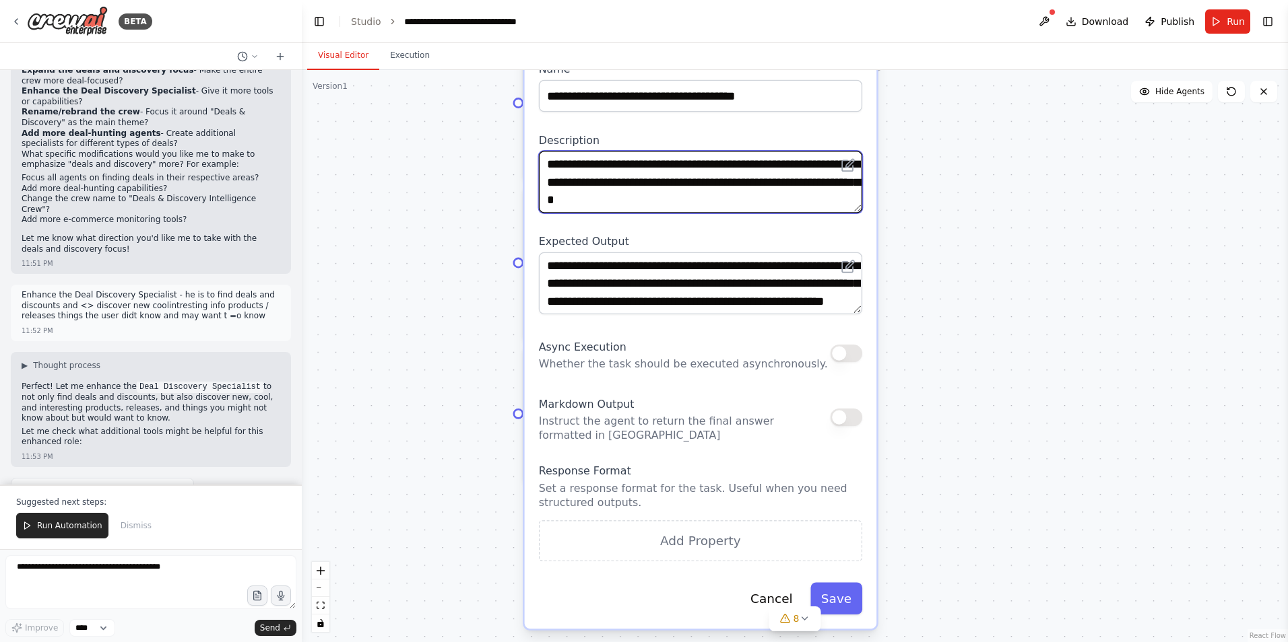
scroll to position [121, 0]
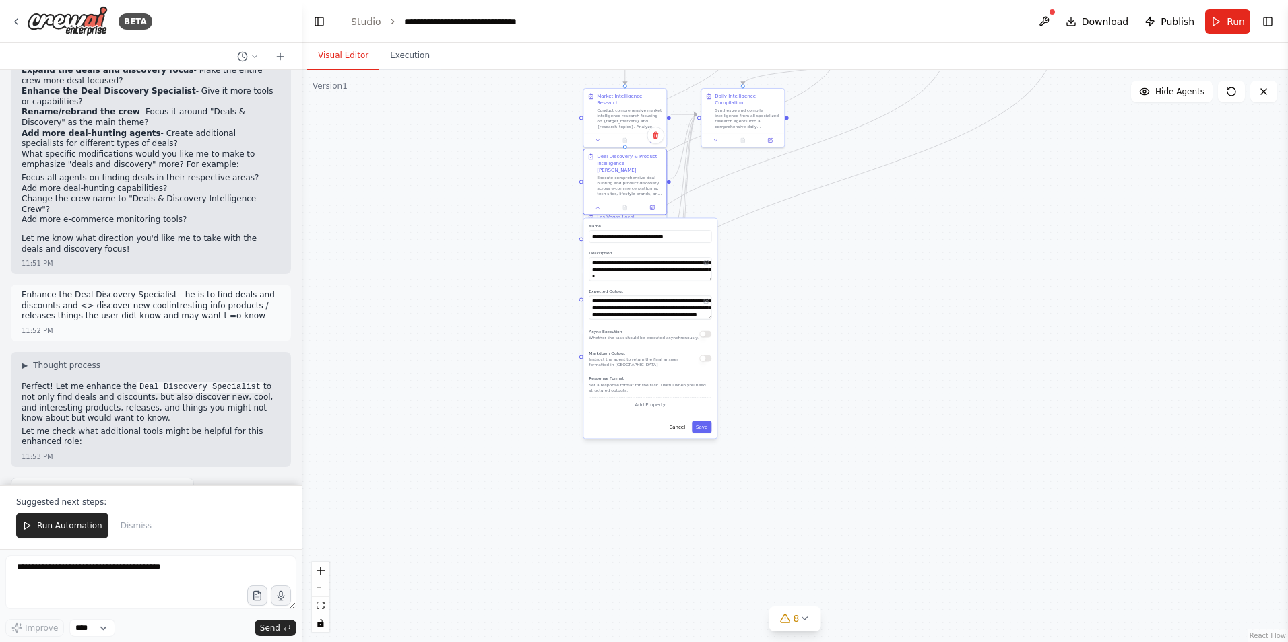
click at [570, 164] on div ".deletable-edge-delete-btn { width: 20px; height: 20px; border: 0px solid #ffff…" at bounding box center [795, 356] width 986 height 572
click at [620, 106] on div "Conduct comprehensive market intelligence research focusing on {target_markets}…" at bounding box center [629, 117] width 65 height 22
click at [542, 175] on div ".deletable-edge-delete-btn { width: 20px; height: 20px; border: 0px solid #ffff…" at bounding box center [795, 356] width 986 height 572
click at [683, 422] on button "Cancel" at bounding box center [677, 427] width 24 height 12
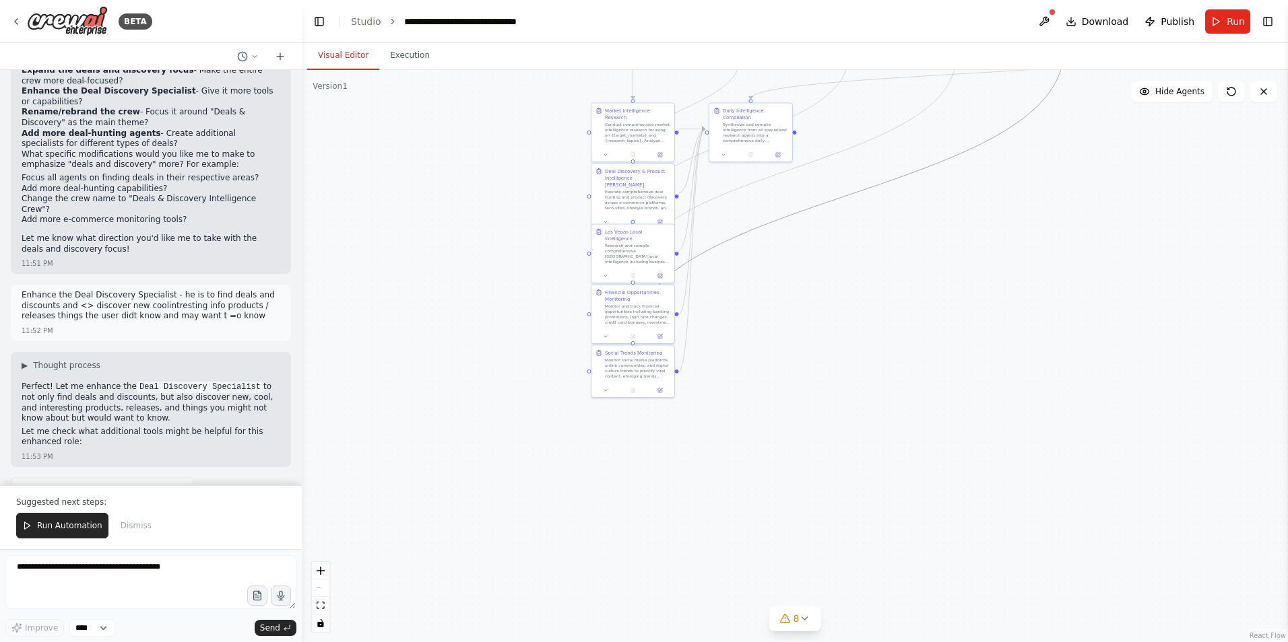
drag, startPoint x: 748, startPoint y: 240, endPoint x: 744, endPoint y: 360, distance: 120.0
click at [726, 379] on div ".deletable-edge-delete-btn { width: 20px; height: 20px; border: 0px solid #ffff…" at bounding box center [795, 356] width 986 height 572
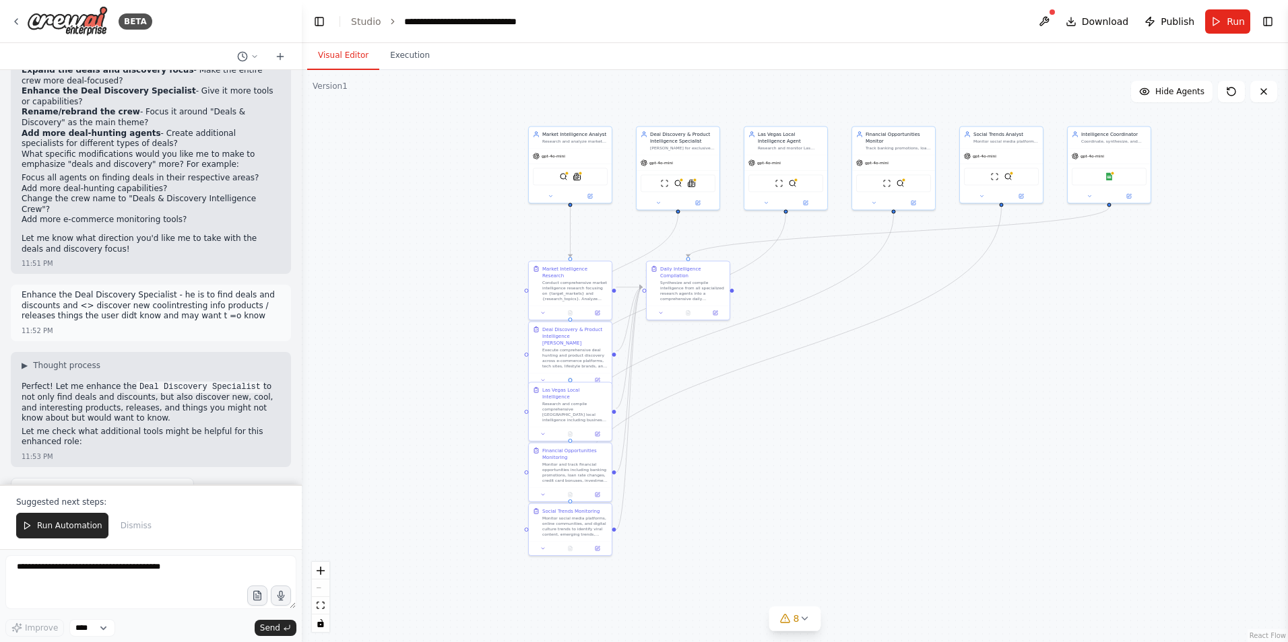
drag, startPoint x: 766, startPoint y: 329, endPoint x: 682, endPoint y: 486, distance: 177.8
click at [682, 486] on div ".deletable-edge-delete-btn { width: 20px; height: 20px; border: 0px solid #ffff…" at bounding box center [795, 356] width 986 height 572
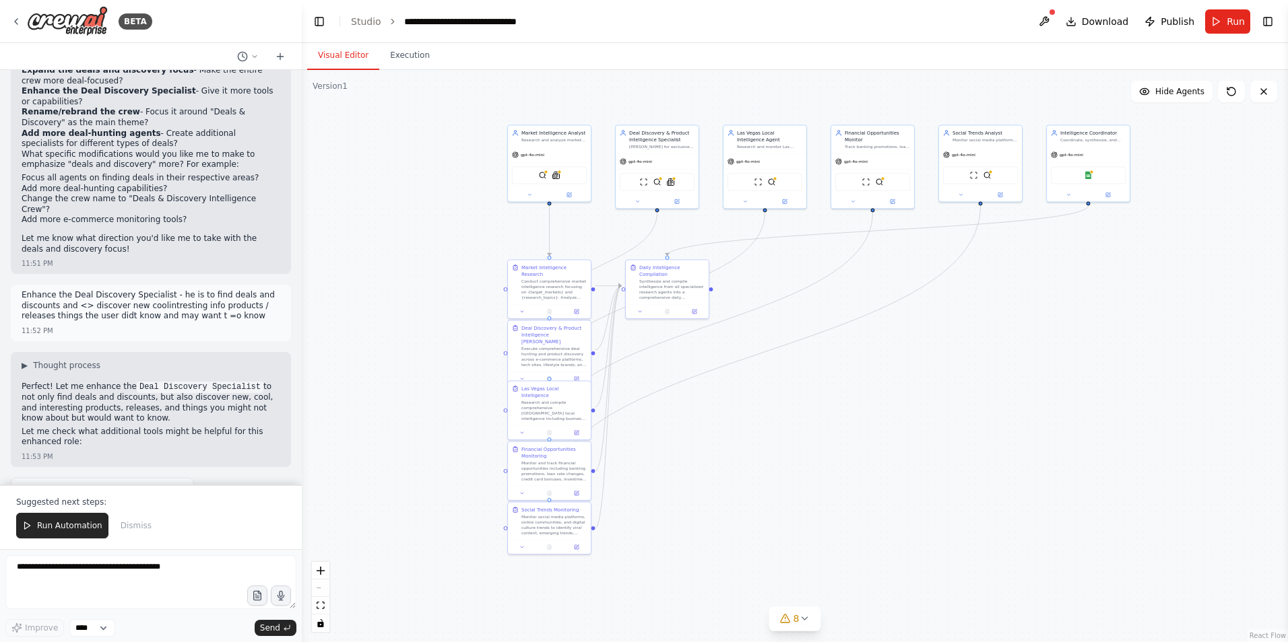
click at [583, 313] on div ".deletable-edge-delete-btn { width: 20px; height: 20px; border: 0px solid #ffff…" at bounding box center [795, 356] width 986 height 572
click at [566, 348] on div "Execute comprehensive deal hunting and product discovery across e-commerce plat…" at bounding box center [553, 356] width 65 height 22
click at [718, 367] on icon "Edge from b30baf16-29df-49a9-9c21-932fc6fc3911 to 2e5a9b99-887b-40f4-b4c9-17292…" at bounding box center [764, 351] width 431 height 292
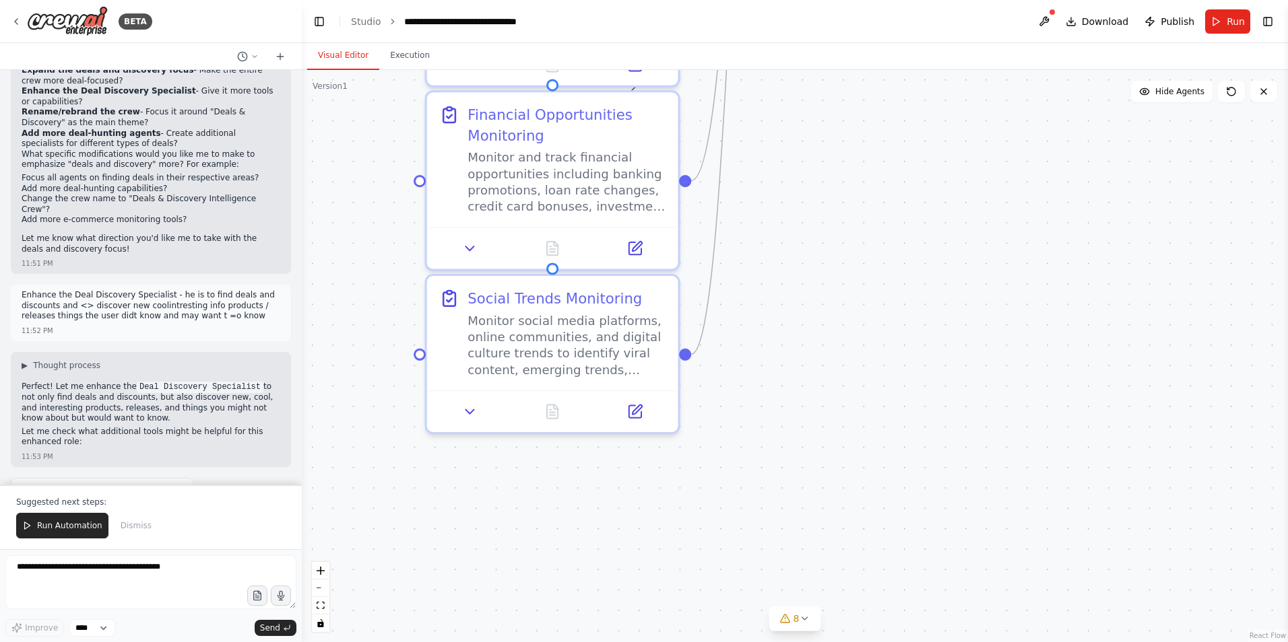
drag, startPoint x: 585, startPoint y: 496, endPoint x: 777, endPoint y: 239, distance: 321.4
click at [777, 239] on div ".deletable-edge-delete-btn { width: 20px; height: 20px; border: 0px solid #ffff…" at bounding box center [795, 356] width 986 height 572
click at [463, 416] on button at bounding box center [470, 407] width 70 height 24
click at [471, 406] on icon at bounding box center [470, 408] width 8 height 4
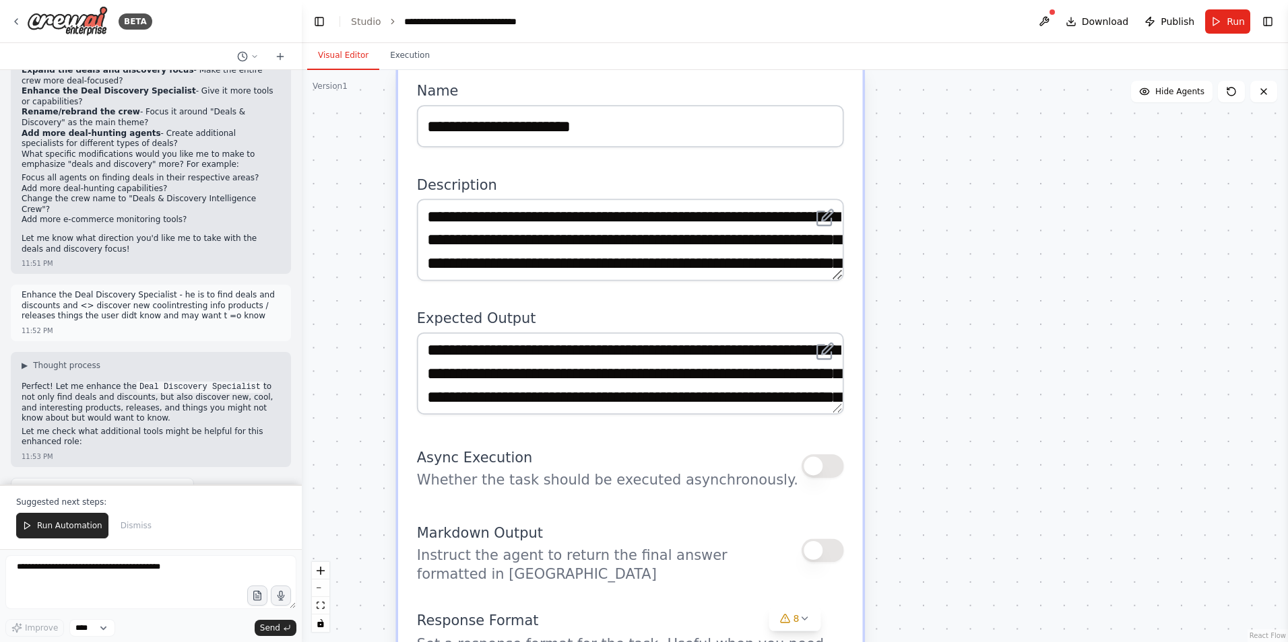
drag, startPoint x: 909, startPoint y: 329, endPoint x: 890, endPoint y: -50, distance: 379.6
click at [890, 0] on html "BETA Create a crew that helps organize your personal projects, sets reminders f…" at bounding box center [644, 321] width 1288 height 642
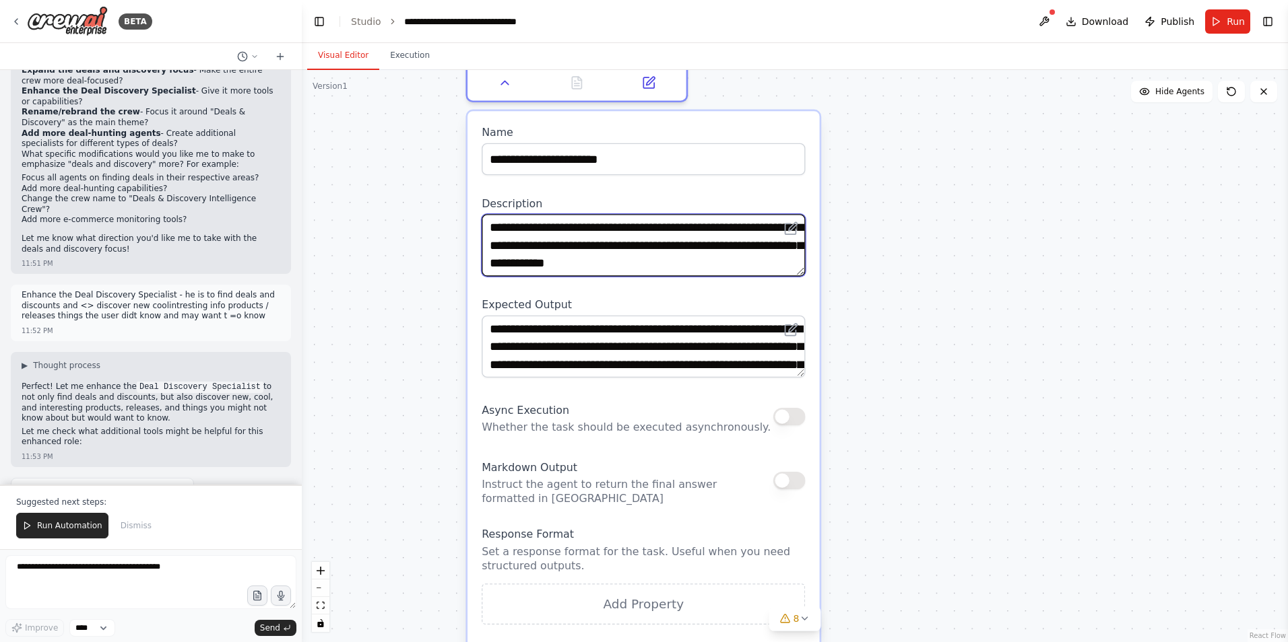
scroll to position [67, 0]
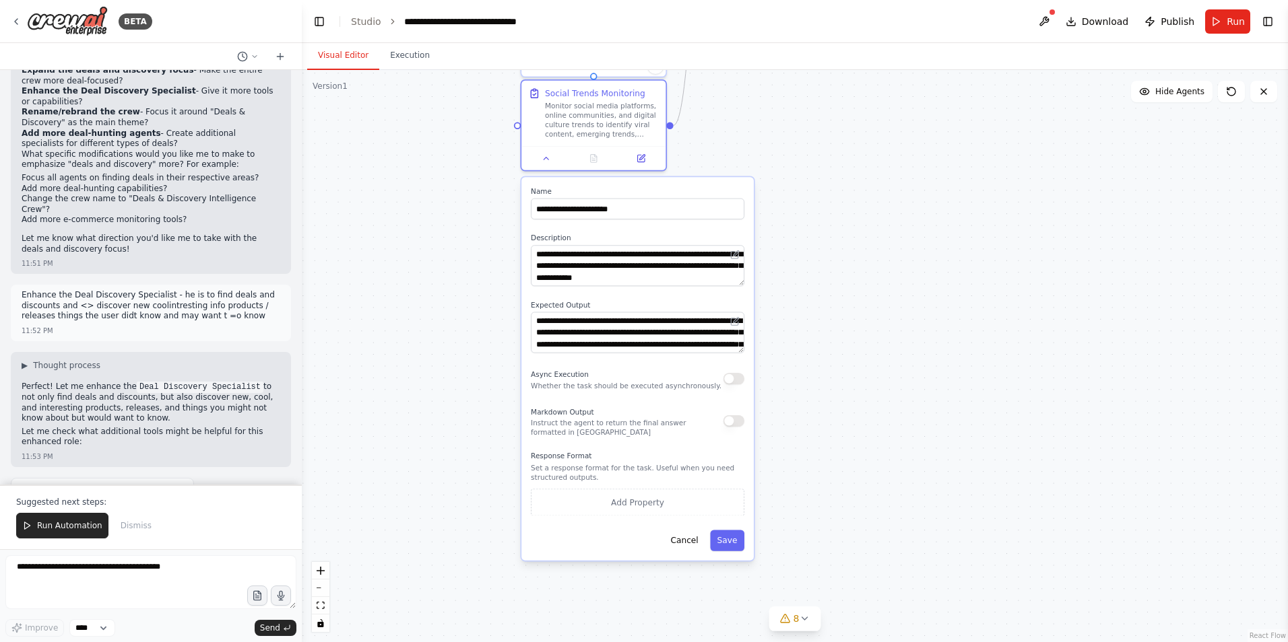
click at [885, 241] on div ".deletable-edge-delete-btn { width: 20px; height: 20px; border: 0px solid #ffff…" at bounding box center [795, 356] width 986 height 572
drag, startPoint x: 536, startPoint y: 319, endPoint x: 757, endPoint y: 399, distance: 235.0
click at [757, 400] on div ".deletable-edge-delete-btn { width: 20px; height: 20px; border: 0px solid #ffff…" at bounding box center [795, 356] width 986 height 572
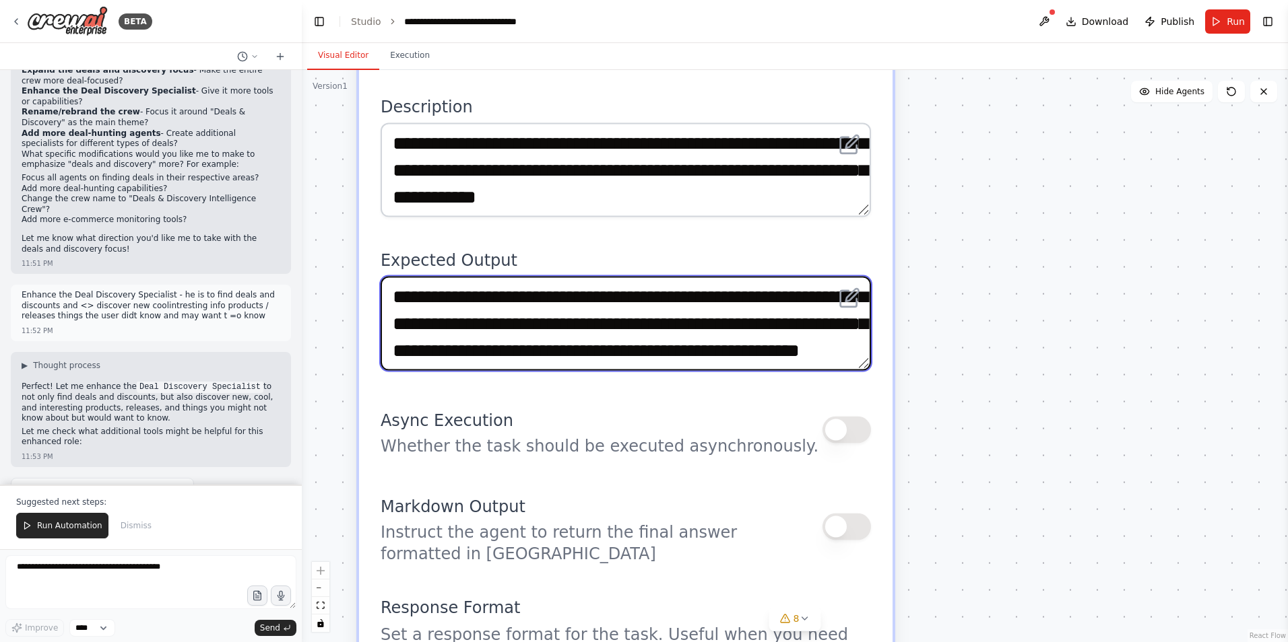
click at [647, 334] on textarea "**********" at bounding box center [626, 324] width 490 height 94
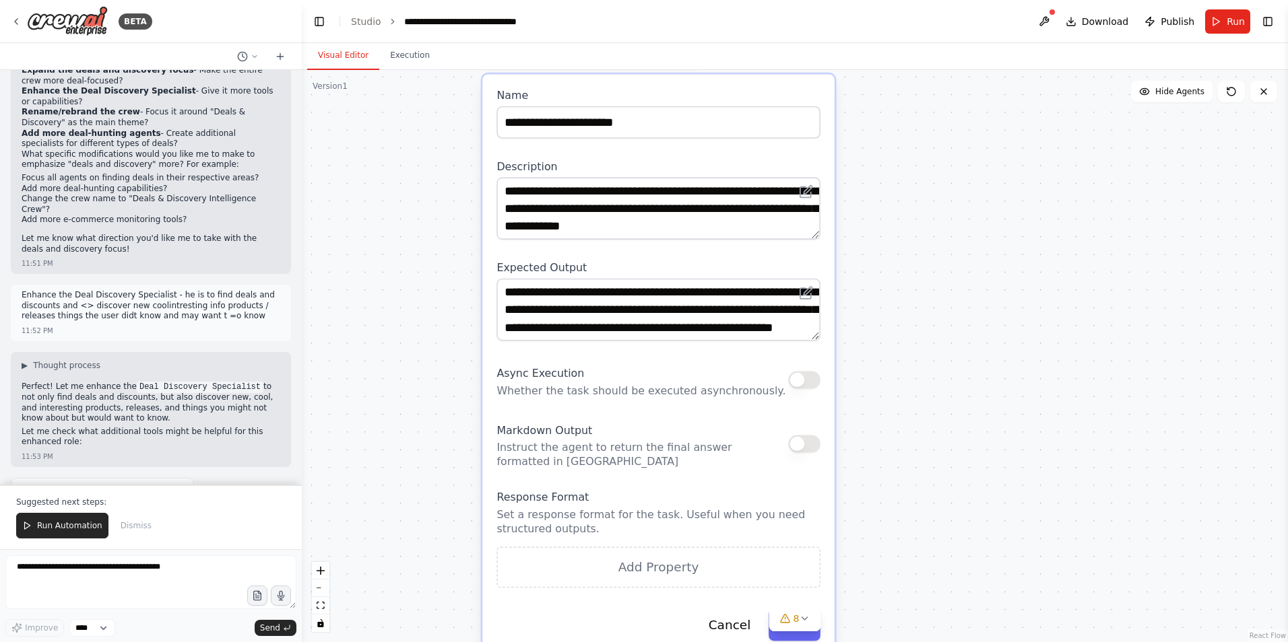
drag, startPoint x: 811, startPoint y: 321, endPoint x: 814, endPoint y: 304, distance: 17.2
click at [814, 304] on div "**********" at bounding box center [657, 310] width 323 height 62
click at [821, 306] on div "**********" at bounding box center [658, 365] width 352 height 581
click at [813, 300] on icon at bounding box center [806, 293] width 14 height 14
click at [766, 304] on textarea "**********" at bounding box center [657, 310] width 323 height 62
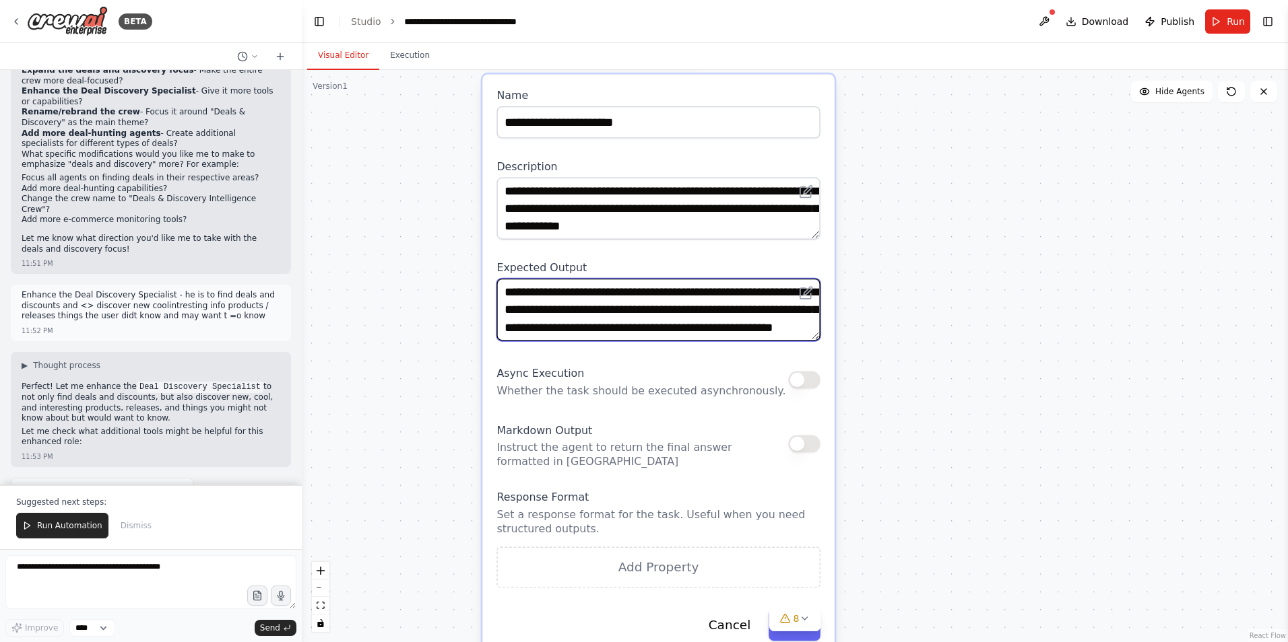
click at [765, 315] on textarea "**********" at bounding box center [657, 310] width 323 height 62
click at [776, 327] on textarea "**********" at bounding box center [657, 310] width 323 height 62
click at [806, 328] on textarea "**********" at bounding box center [657, 310] width 323 height 62
drag, startPoint x: 599, startPoint y: 292, endPoint x: 289, endPoint y: 87, distance: 372.3
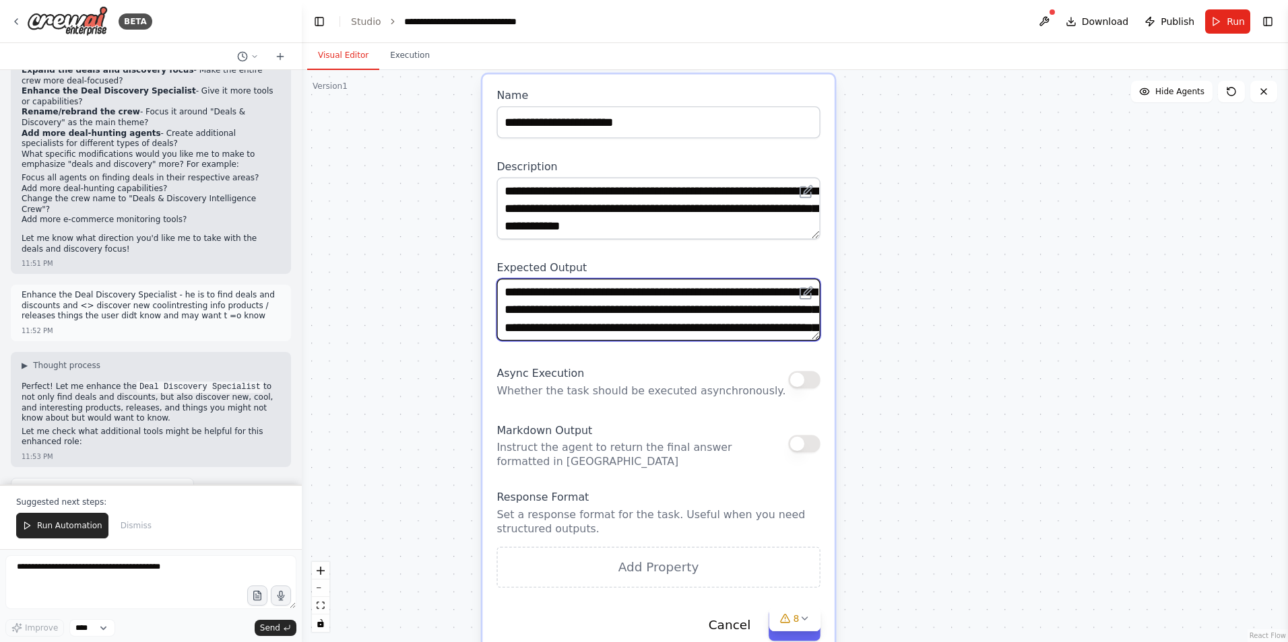
click at [290, 73] on div "BETA Create a crew that helps organize your personal projects, sets reminders f…" at bounding box center [644, 321] width 1288 height 642
click at [651, 252] on div "**********" at bounding box center [658, 365] width 352 height 581
click at [854, 642] on html "BETA Create a crew that helps organize your personal projects, sets reminders f…" at bounding box center [644, 321] width 1288 height 642
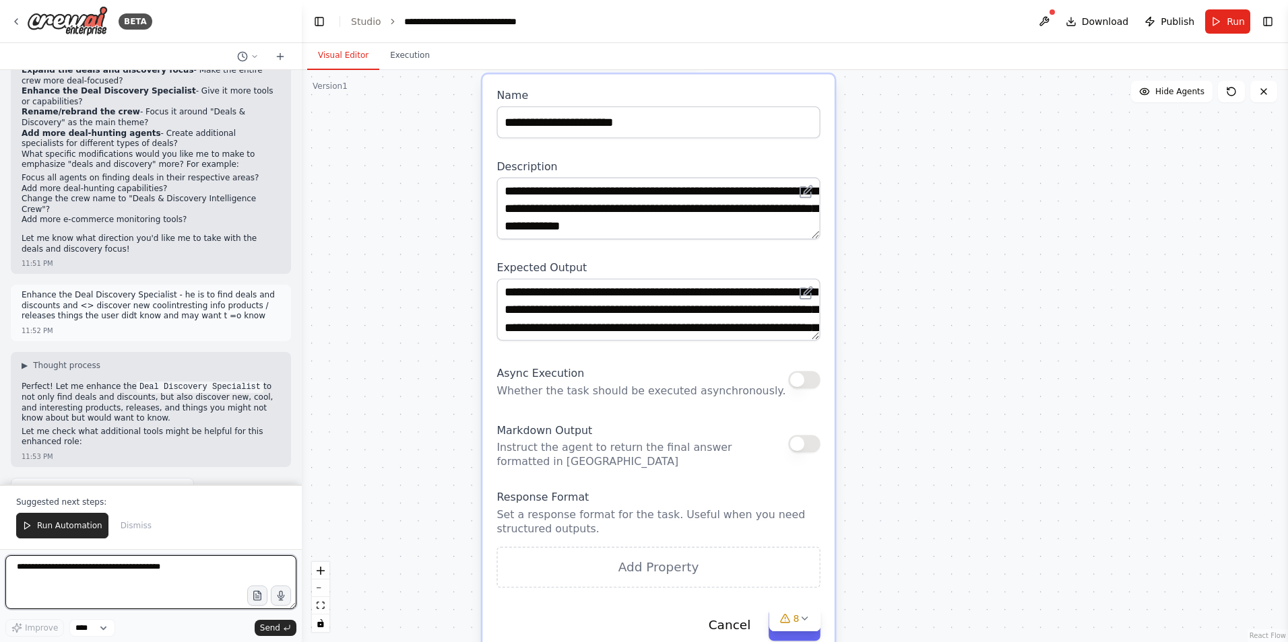
click at [83, 567] on textarea at bounding box center [150, 583] width 291 height 54
drag, startPoint x: 155, startPoint y: 569, endPoint x: 78, endPoint y: 586, distance: 78.6
click at [78, 586] on textarea at bounding box center [150, 583] width 291 height 54
paste textarea "**********"
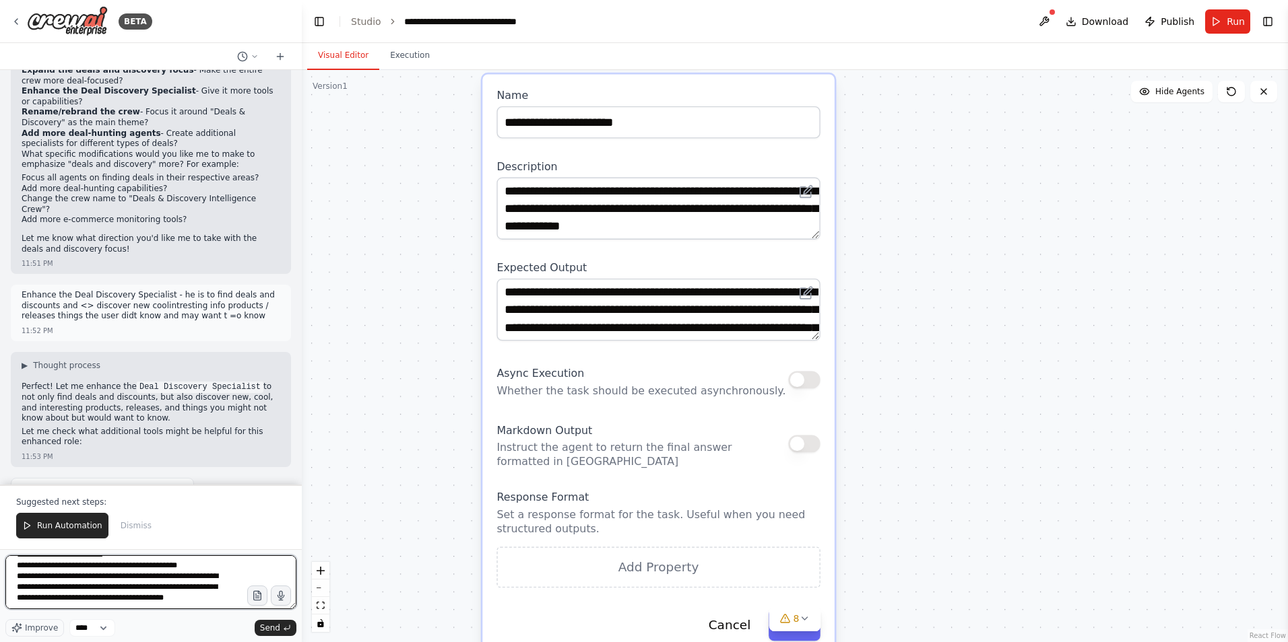
paste textarea "**********"
type textarea "**********"
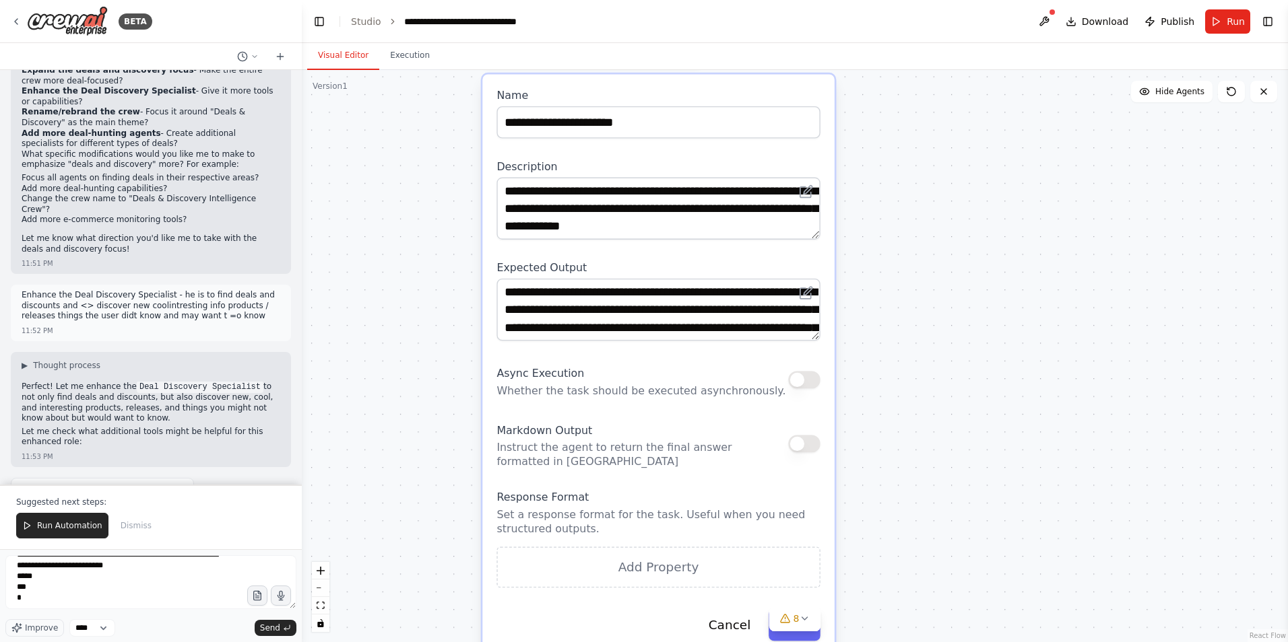
click at [267, 632] on span "Send" at bounding box center [270, 628] width 20 height 11
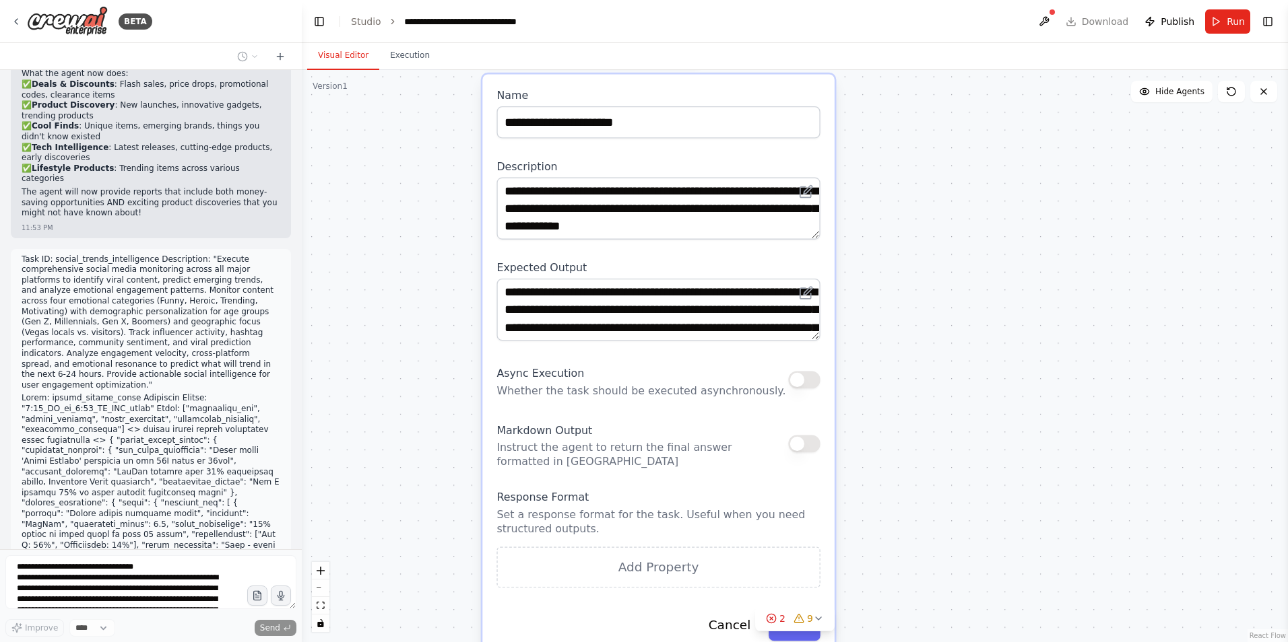
scroll to position [11382, 0]
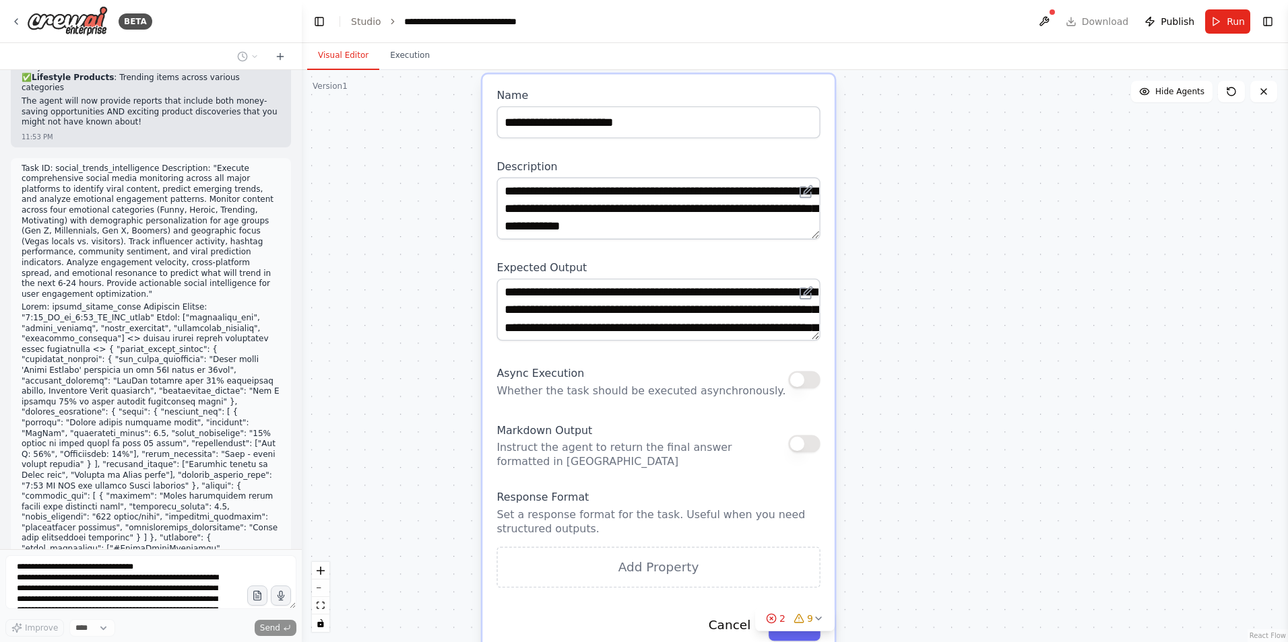
type input "**********"
type textarea "**********"
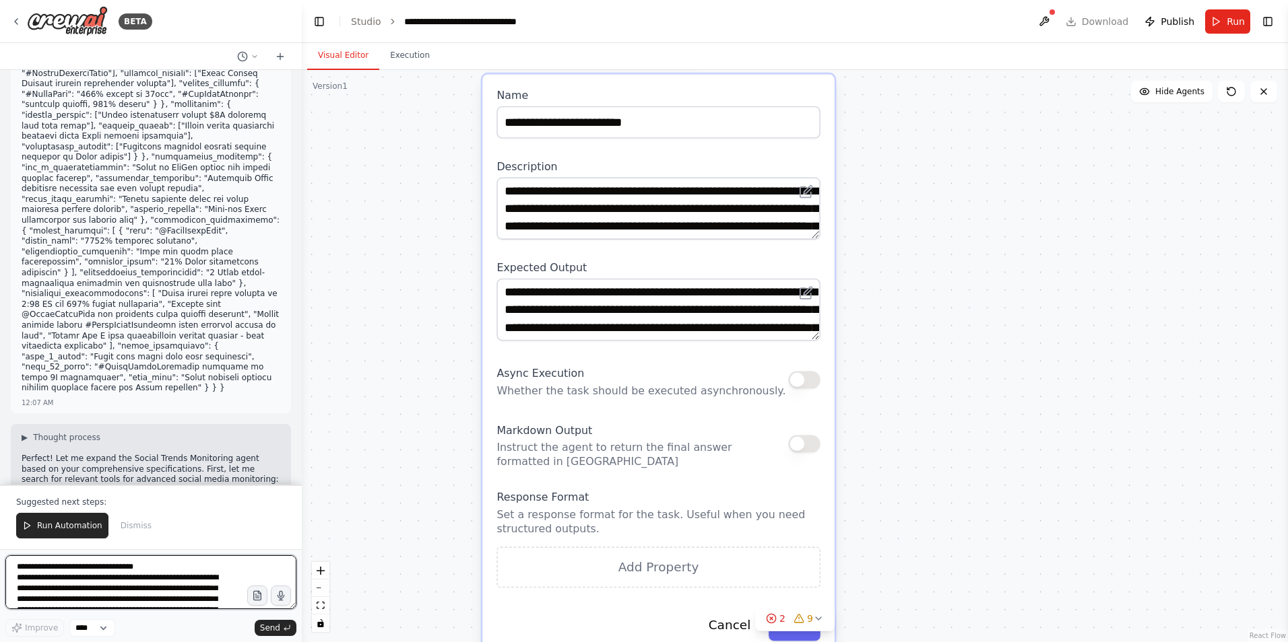
scroll to position [11948, 0]
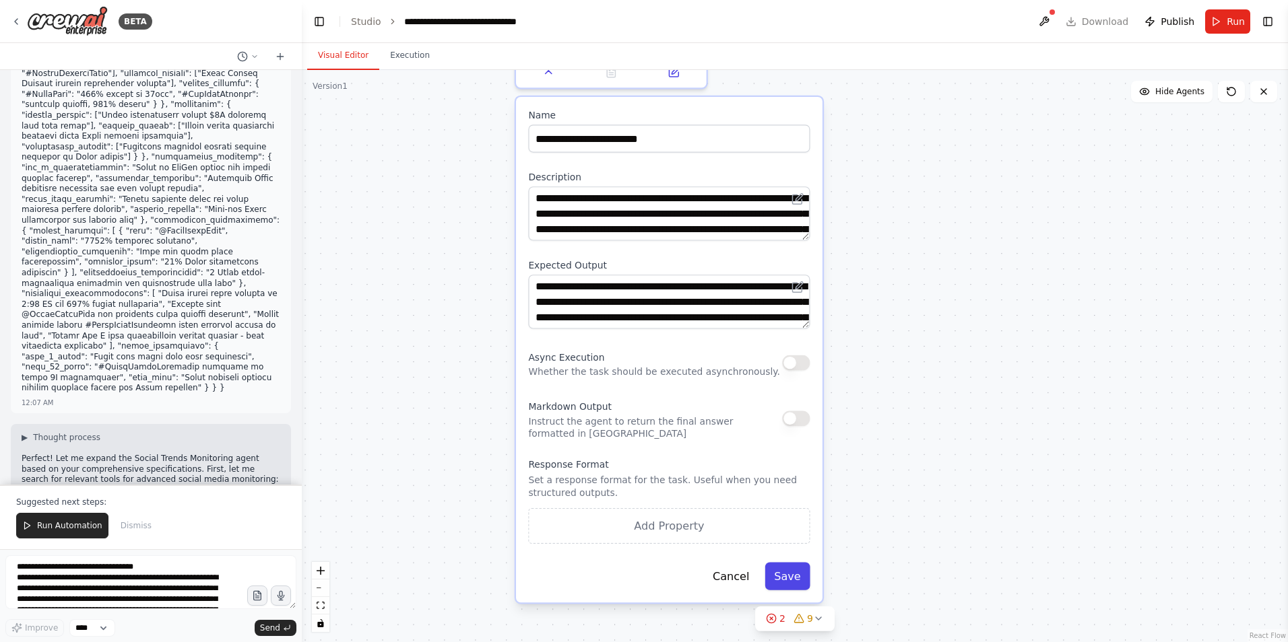
click at [790, 578] on button "Save" at bounding box center [786, 576] width 45 height 28
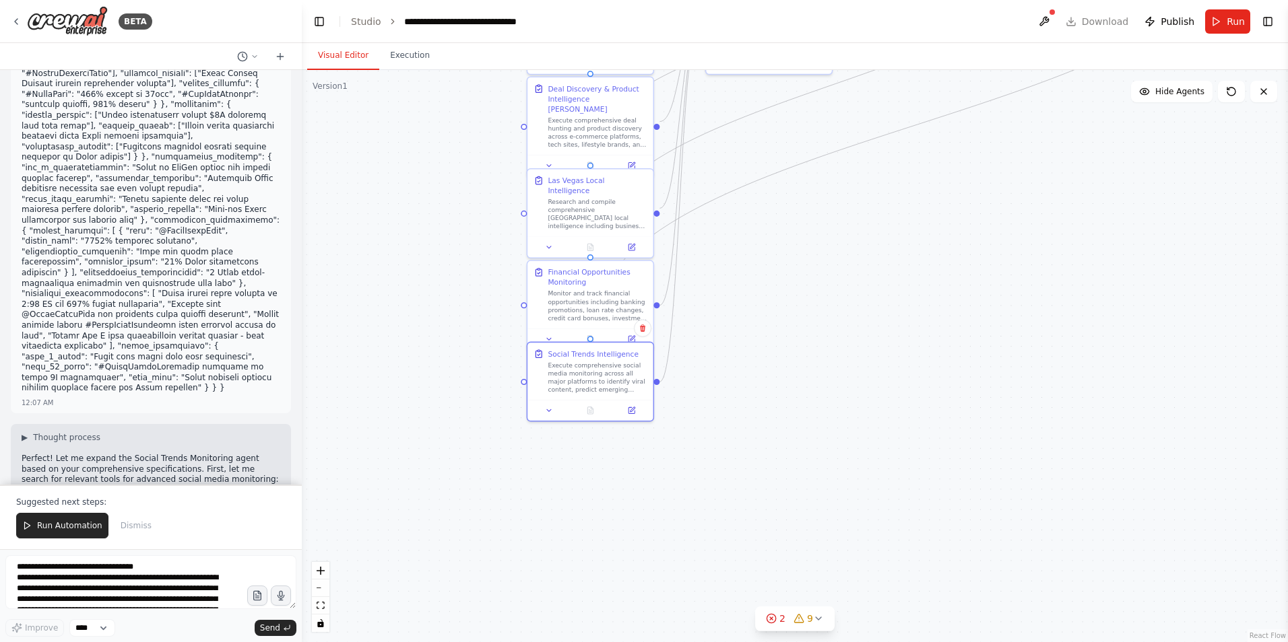
drag, startPoint x: 787, startPoint y: 301, endPoint x: 719, endPoint y: 532, distance: 241.0
click at [719, 532] on div ".deletable-edge-delete-btn { width: 20px; height: 20px; border: 0px solid #ffff…" at bounding box center [795, 356] width 986 height 572
click at [602, 306] on div "Monitor and track financial opportunities including banking promotions, loan ra…" at bounding box center [597, 304] width 99 height 33
